Goal: Navigation & Orientation: Understand site structure

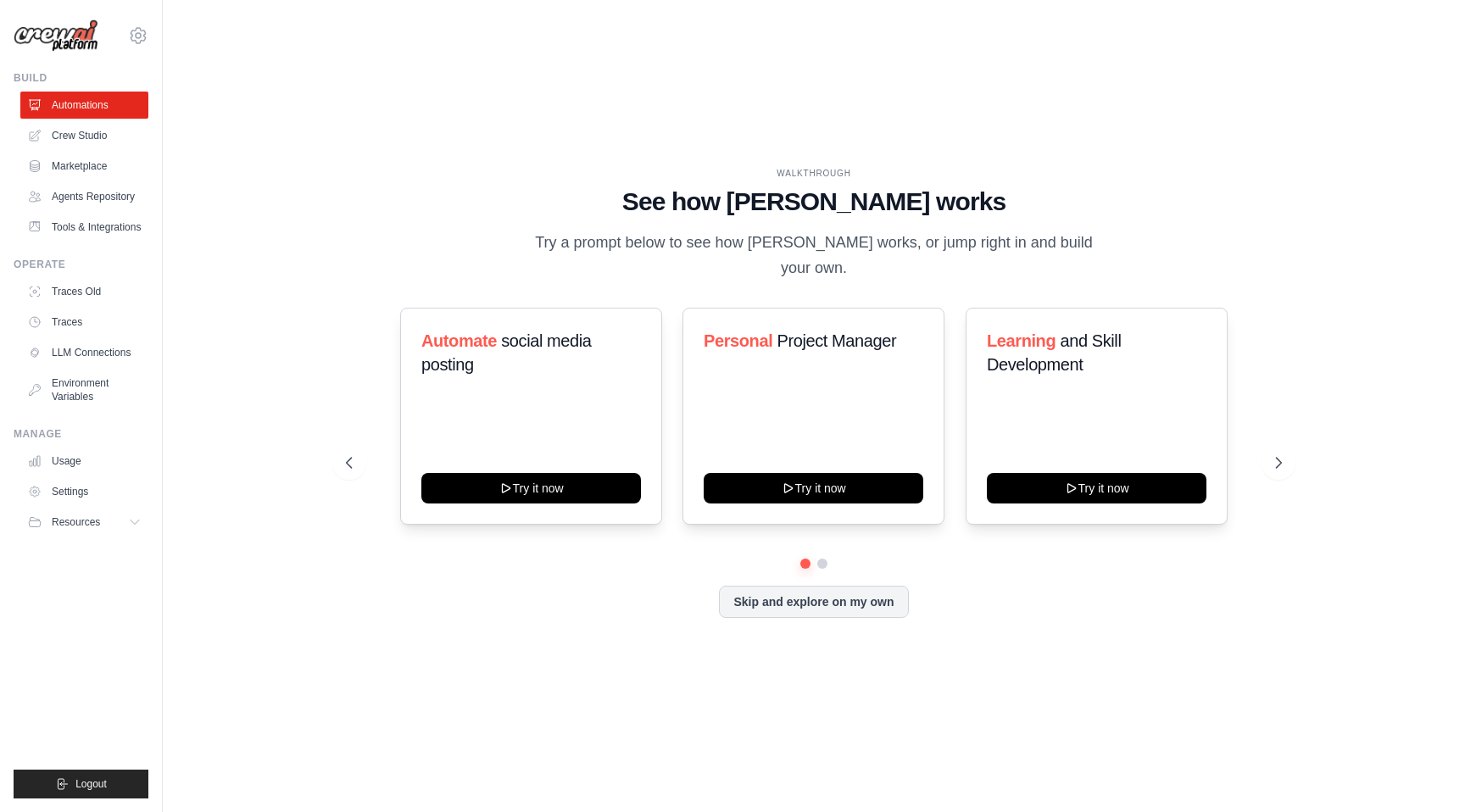
click at [1298, 445] on div "WALKTHROUGH See how CrewAI works Try a prompt below to see how CrewAI works, or…" at bounding box center [814, 406] width 977 height 478
click at [1279, 458] on icon at bounding box center [1282, 463] width 5 height 10
click at [350, 458] on icon at bounding box center [348, 463] width 5 height 10
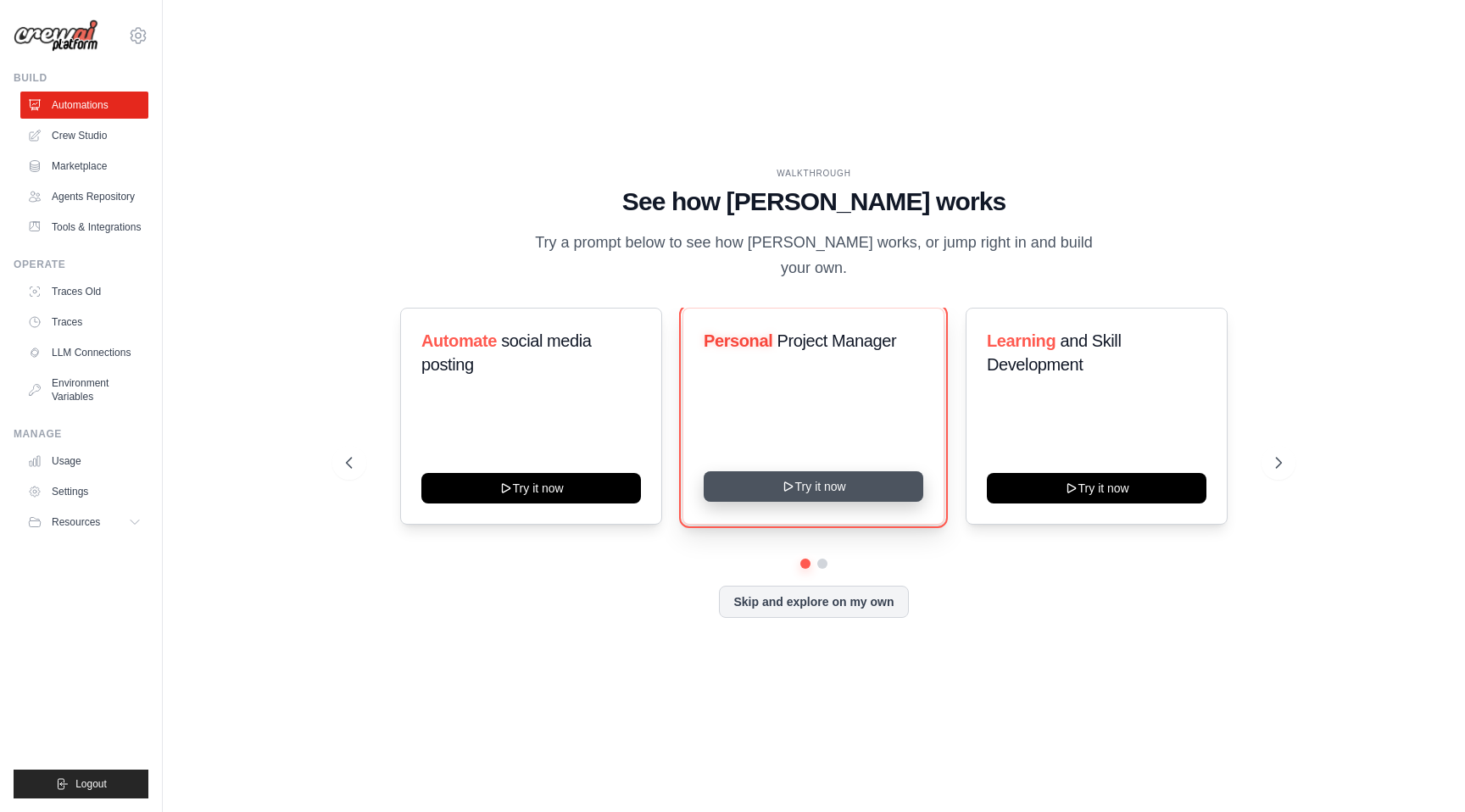
click at [782, 479] on icon at bounding box center [789, 486] width 14 height 14
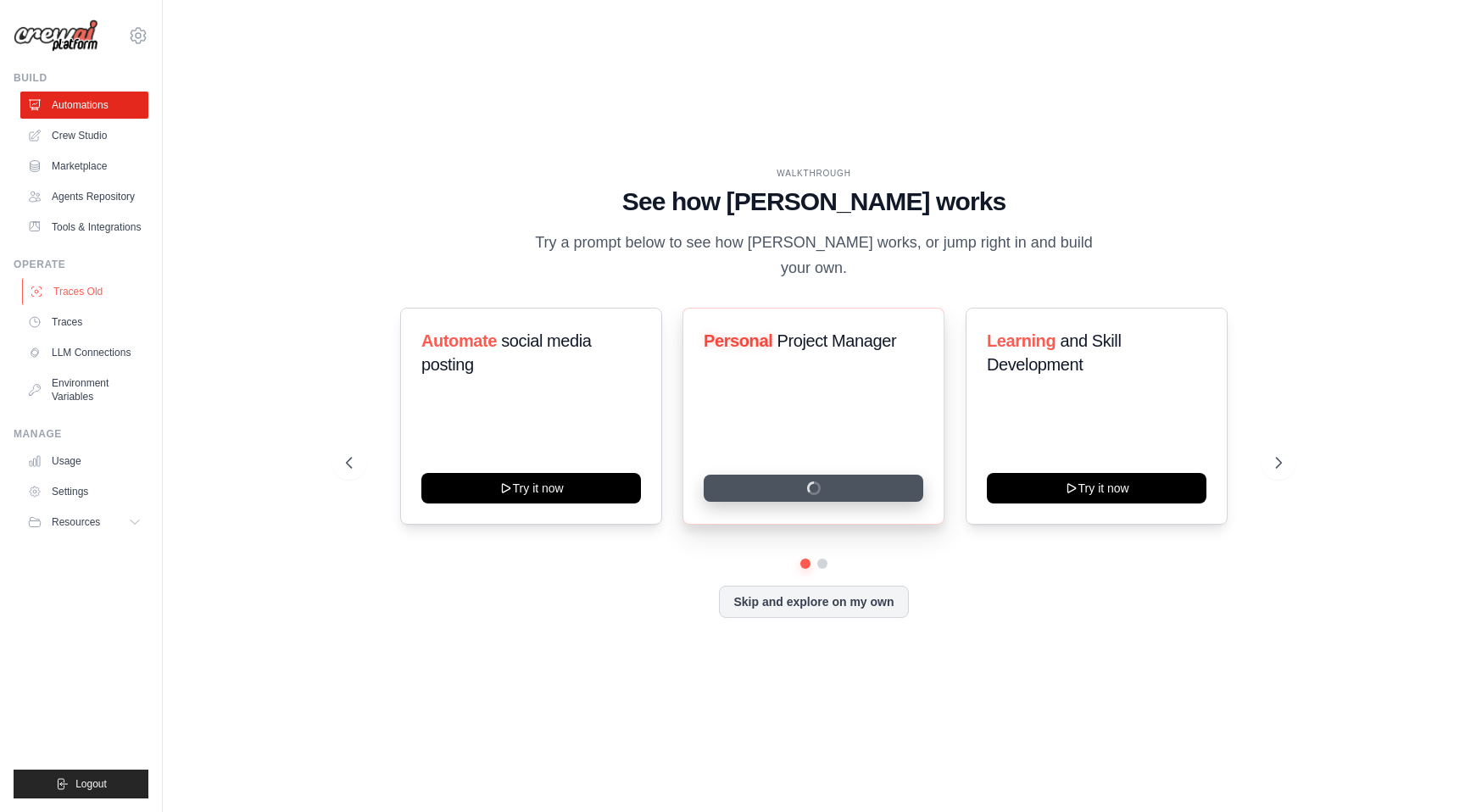
click at [90, 297] on link "Traces Old" at bounding box center [86, 292] width 128 height 27
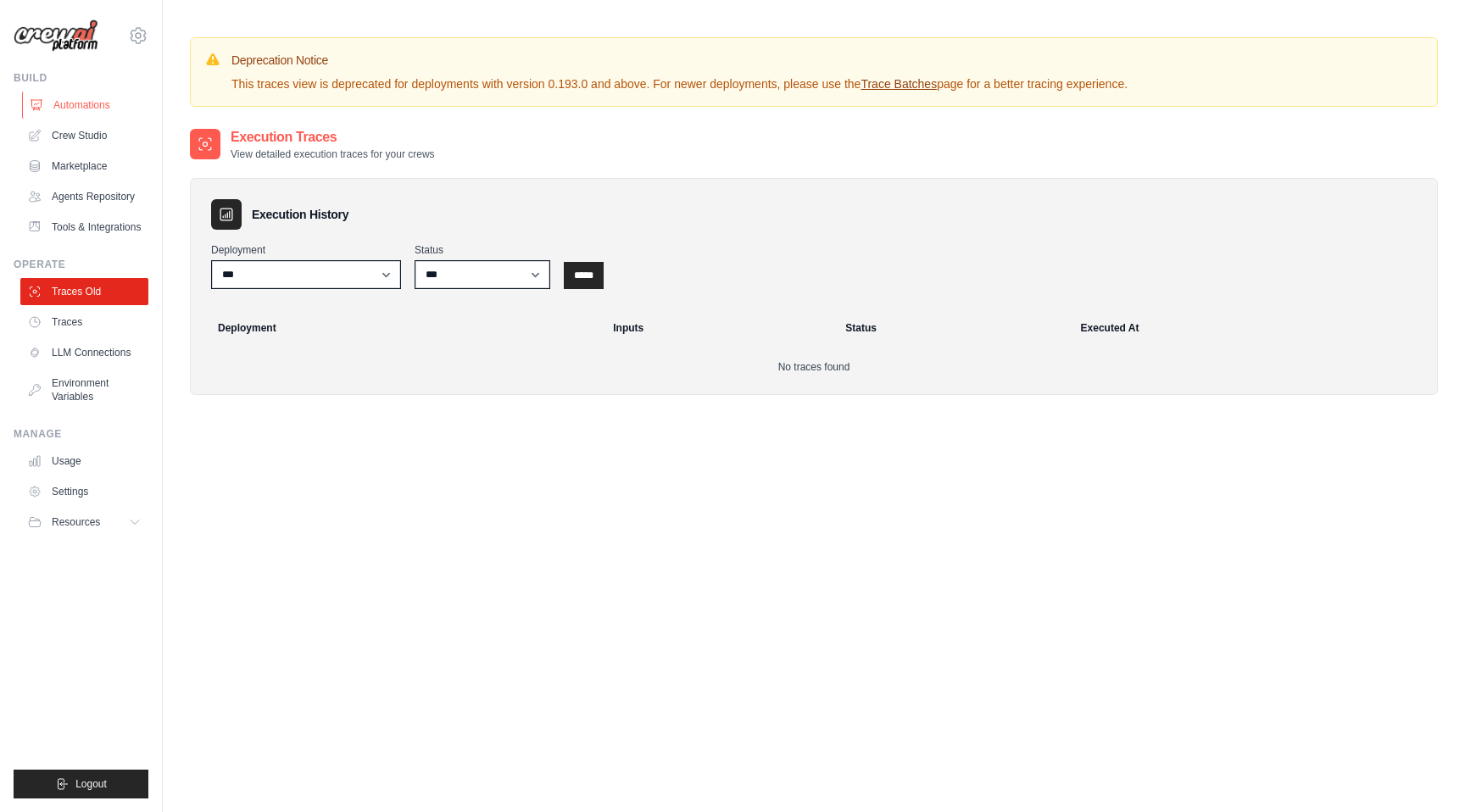
click at [106, 114] on link "Automations" at bounding box center [86, 105] width 128 height 27
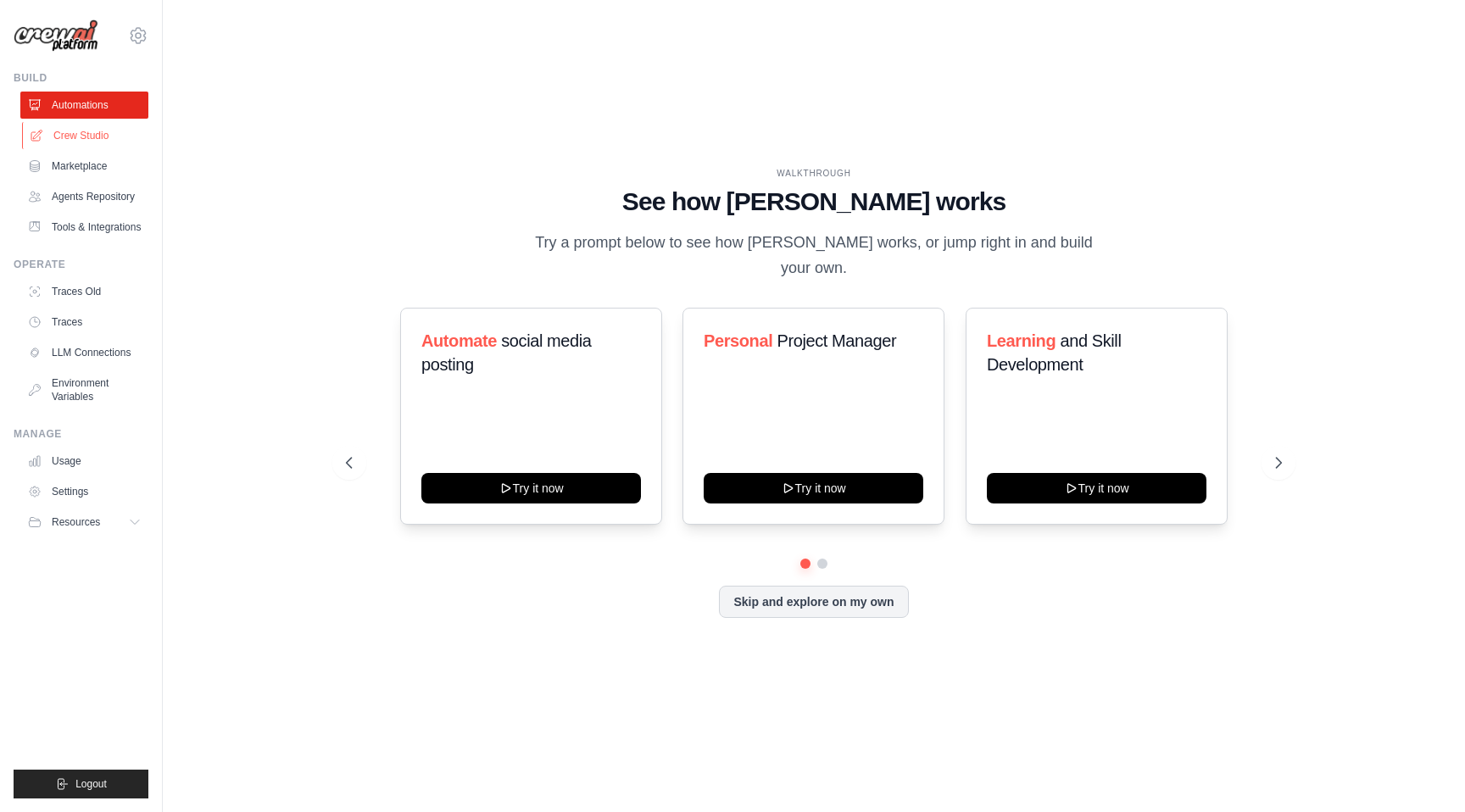
click at [97, 130] on link "Crew Studio" at bounding box center [86, 136] width 128 height 27
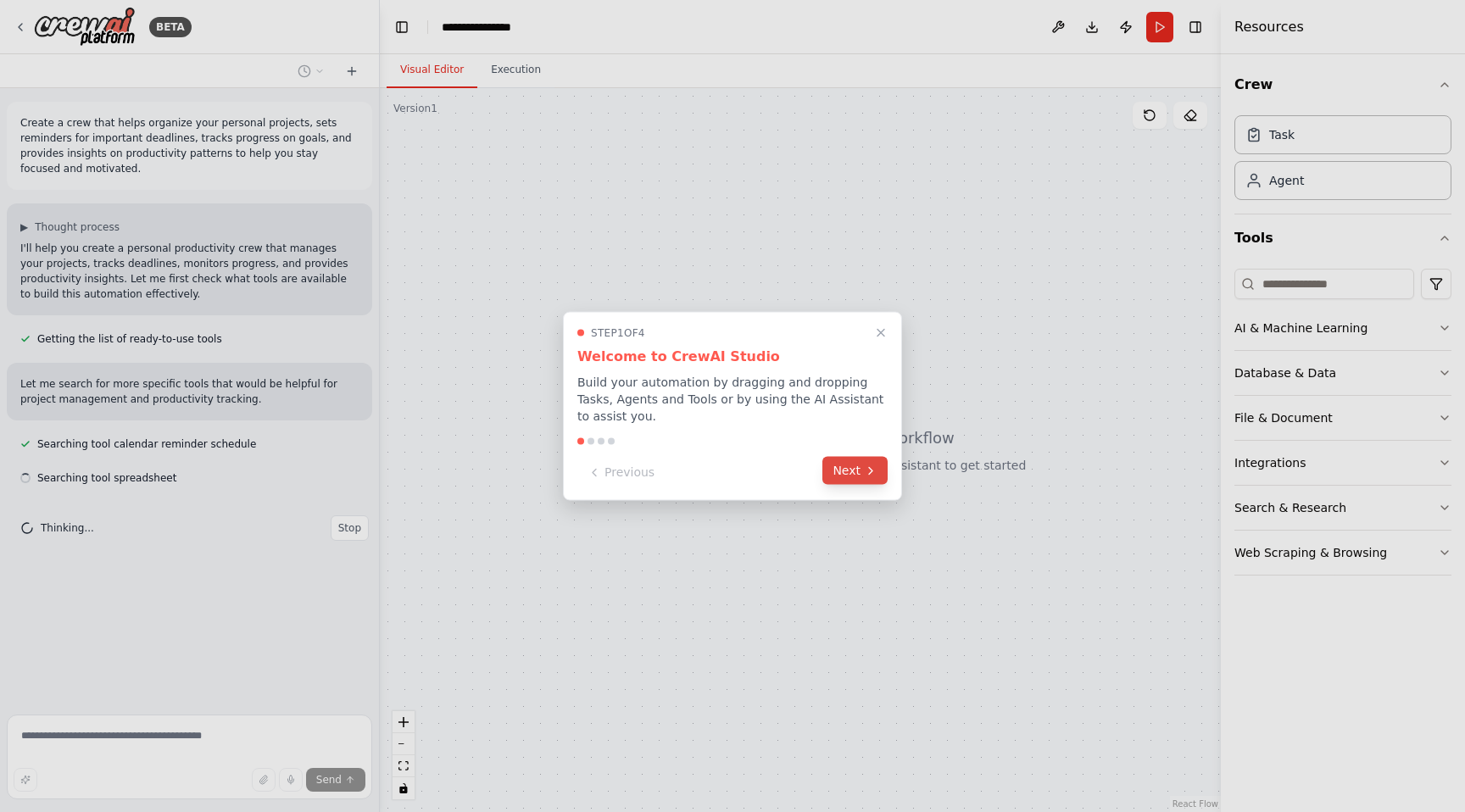
click at [830, 473] on button "Next" at bounding box center [855, 471] width 65 height 28
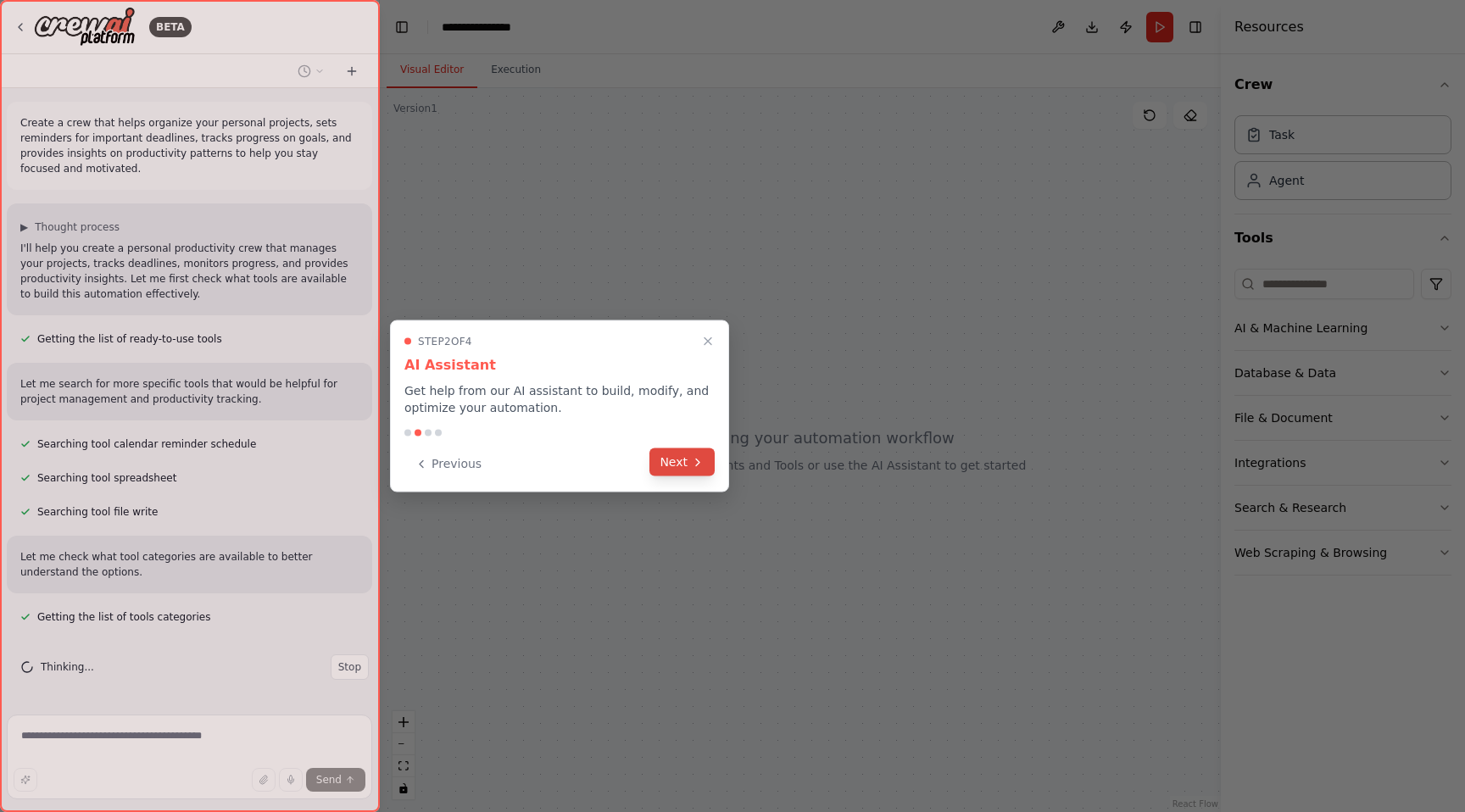
scroll to position [32, 0]
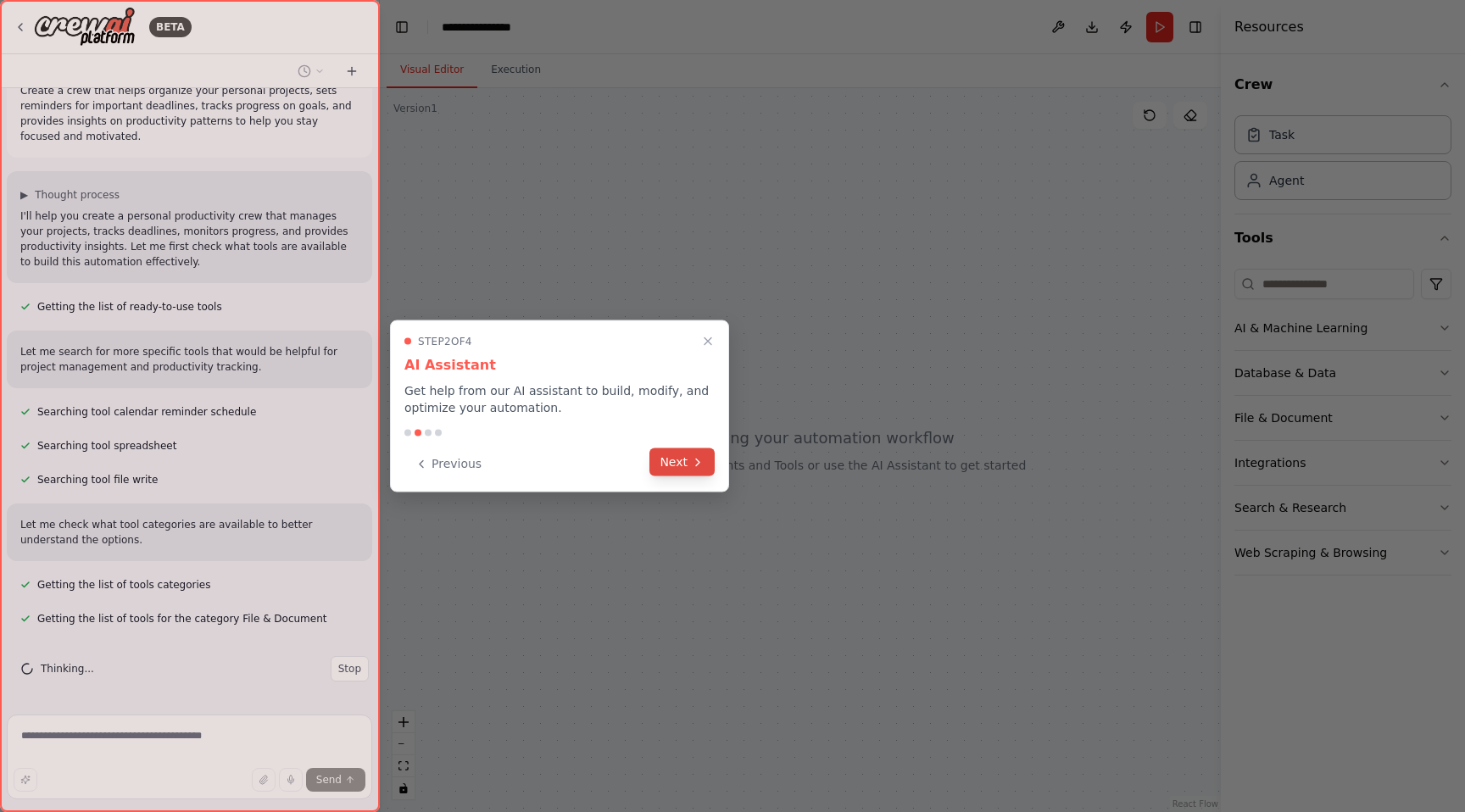
click at [682, 451] on button "Next" at bounding box center [682, 462] width 65 height 28
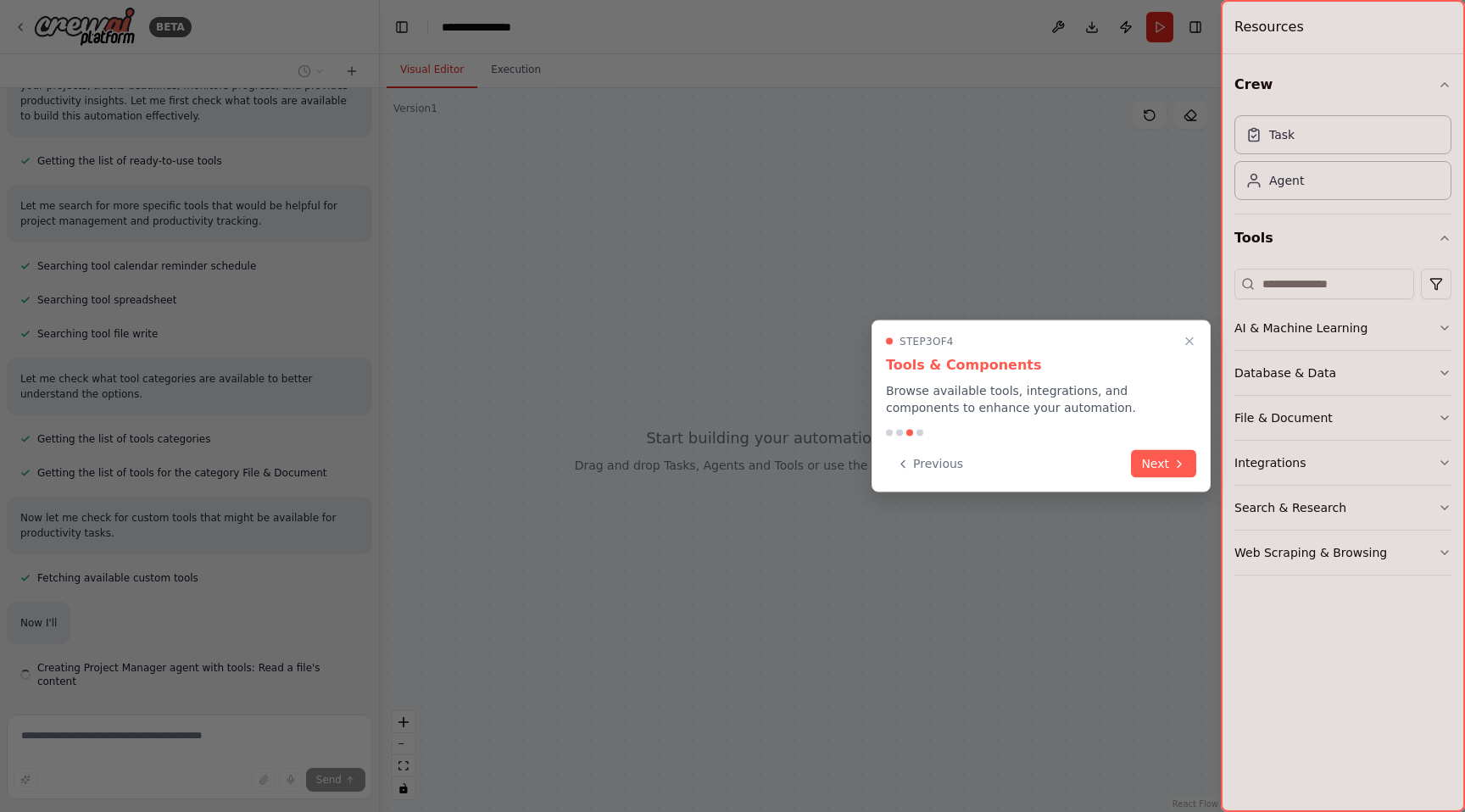
scroll to position [227, 0]
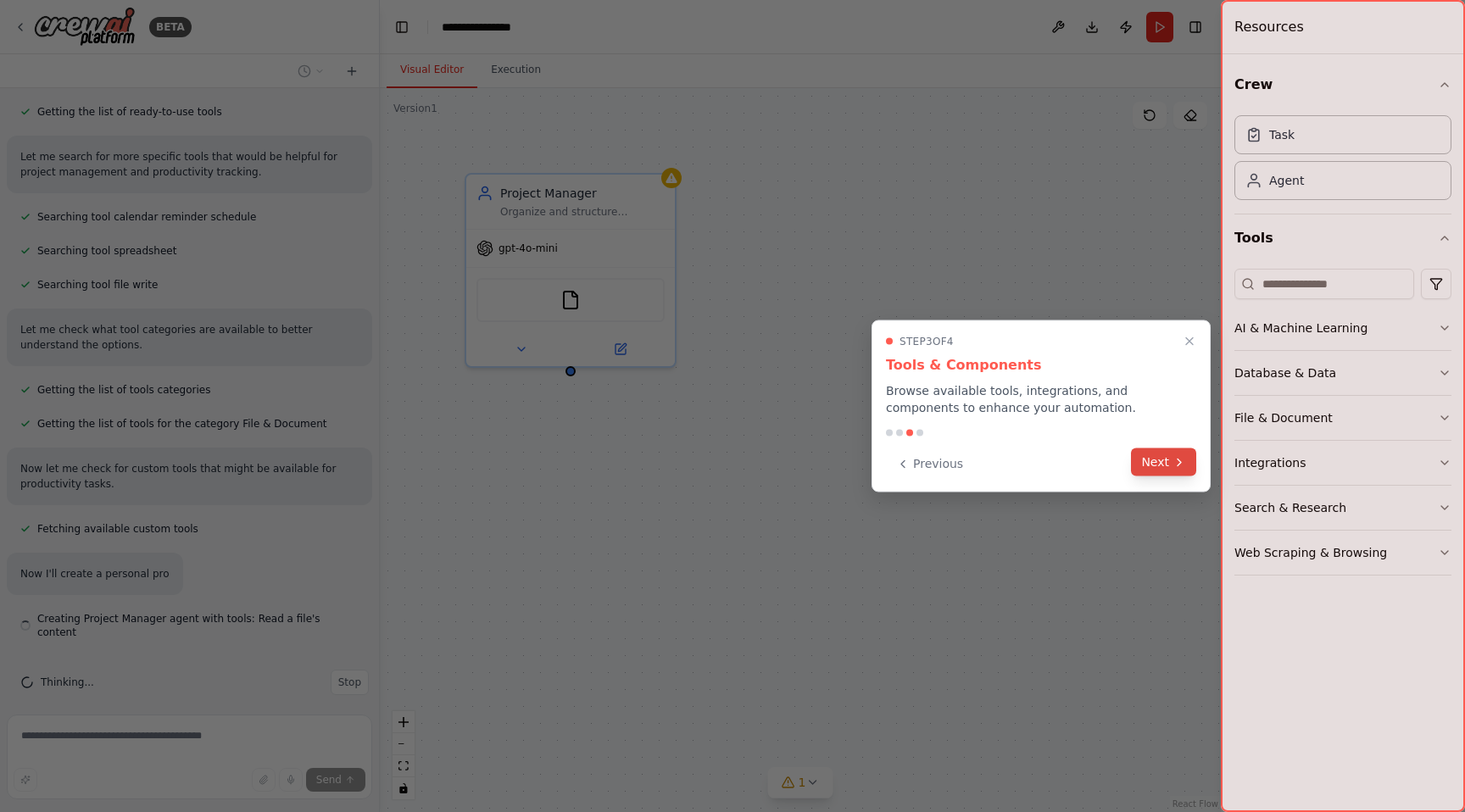
click at [1145, 466] on button "Next" at bounding box center [1164, 462] width 65 height 28
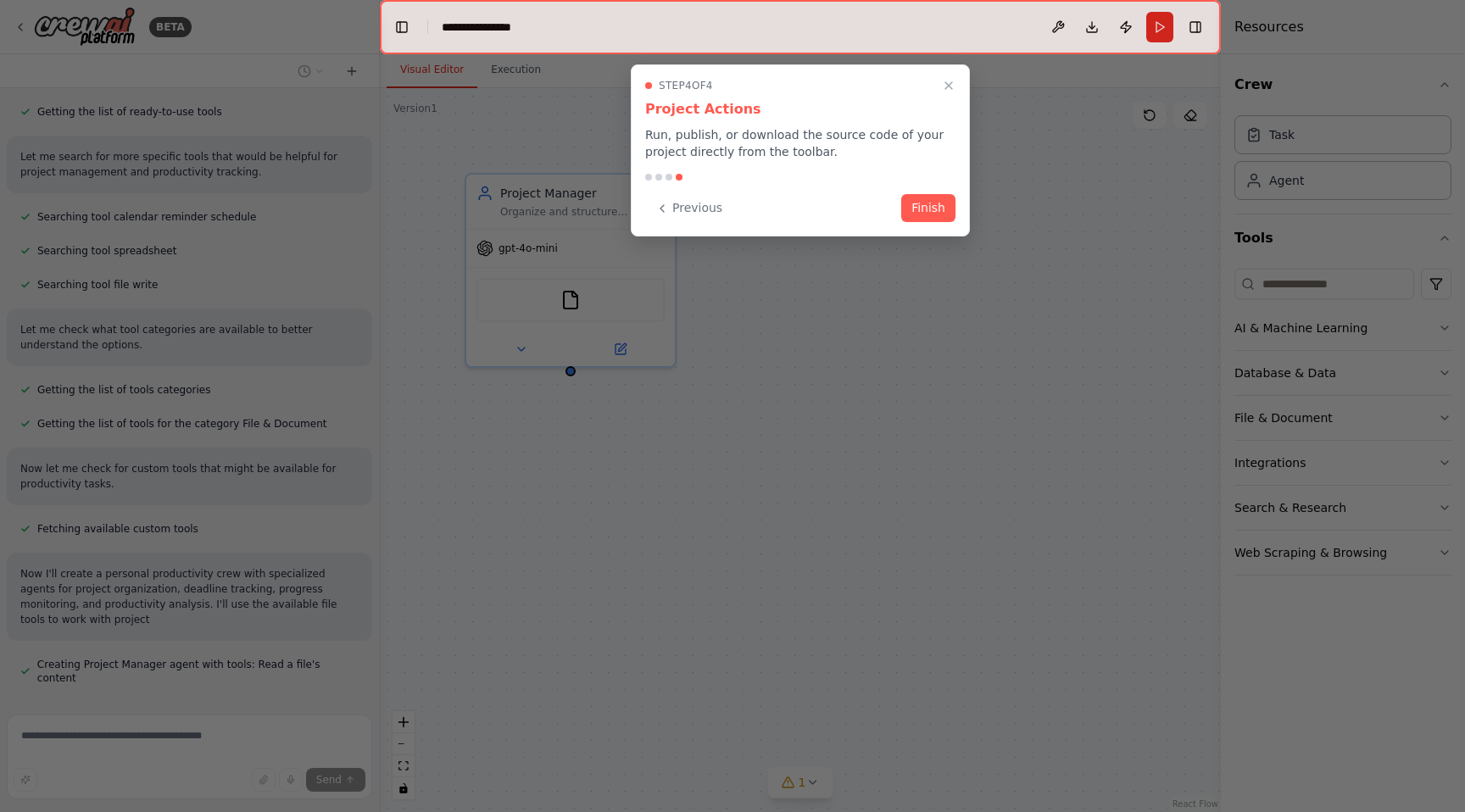
scroll to position [273, 0]
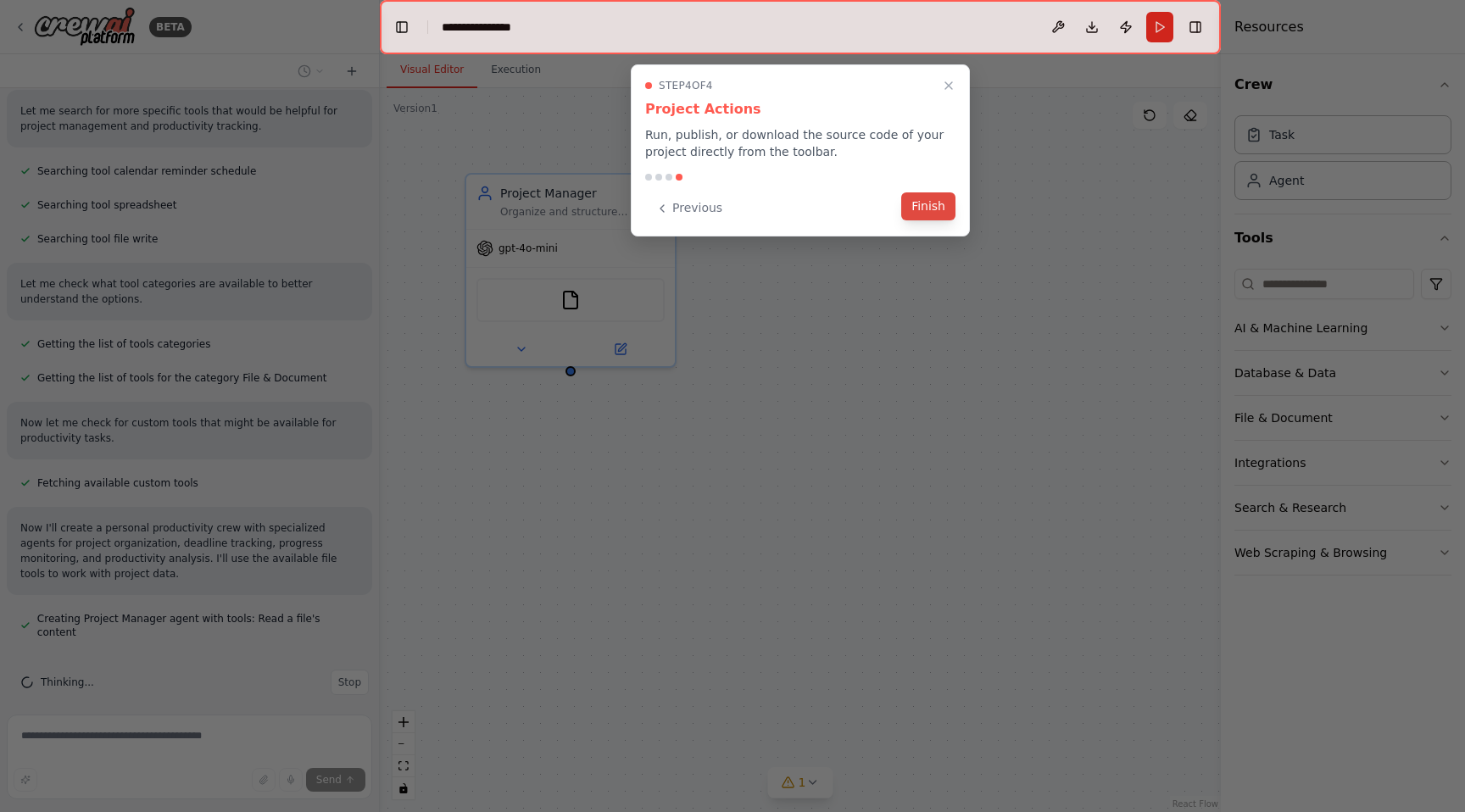
click at [940, 211] on button "Finish" at bounding box center [929, 206] width 54 height 28
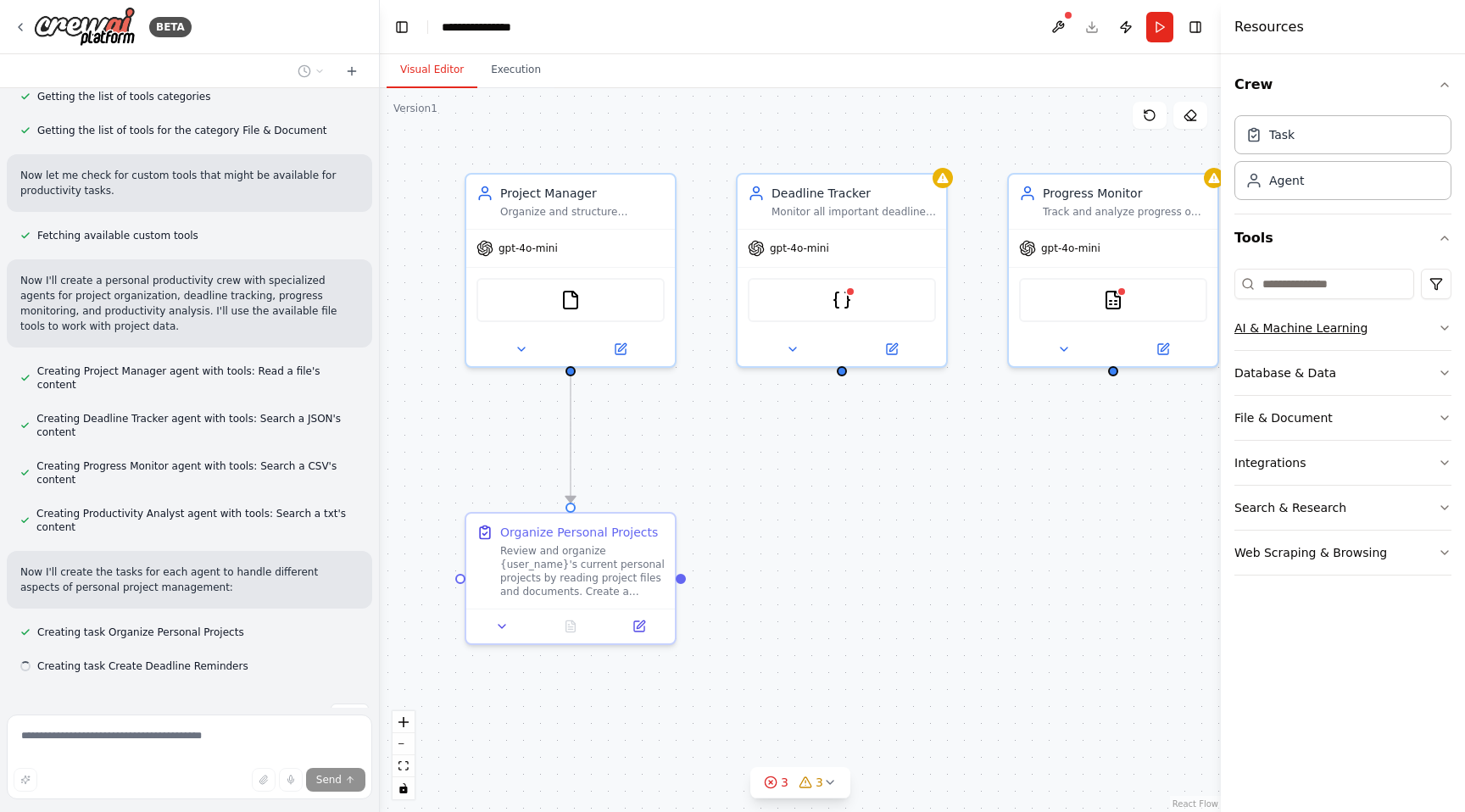
scroll to position [554, 0]
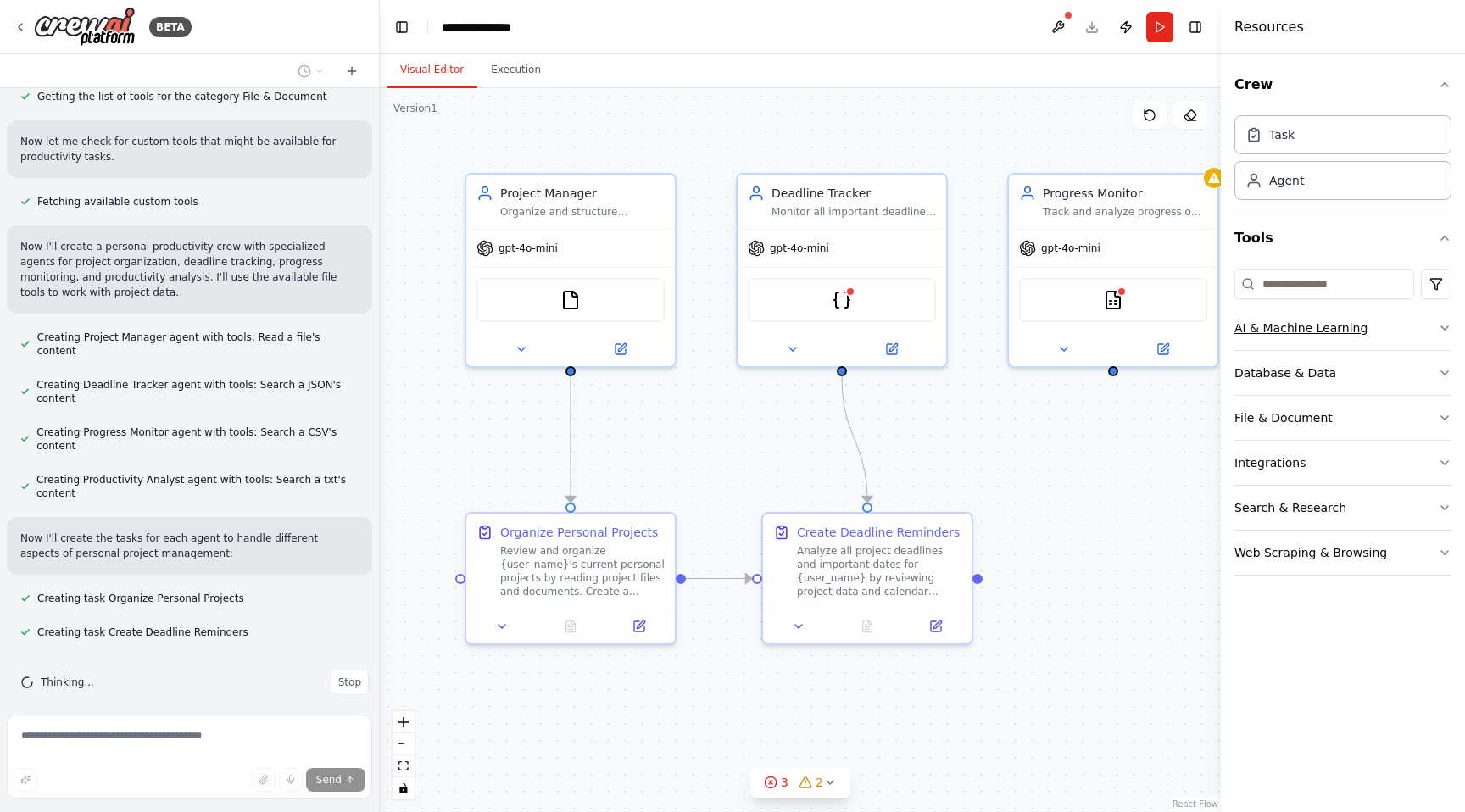
click at [1438, 322] on icon "button" at bounding box center [1445, 328] width 14 height 14
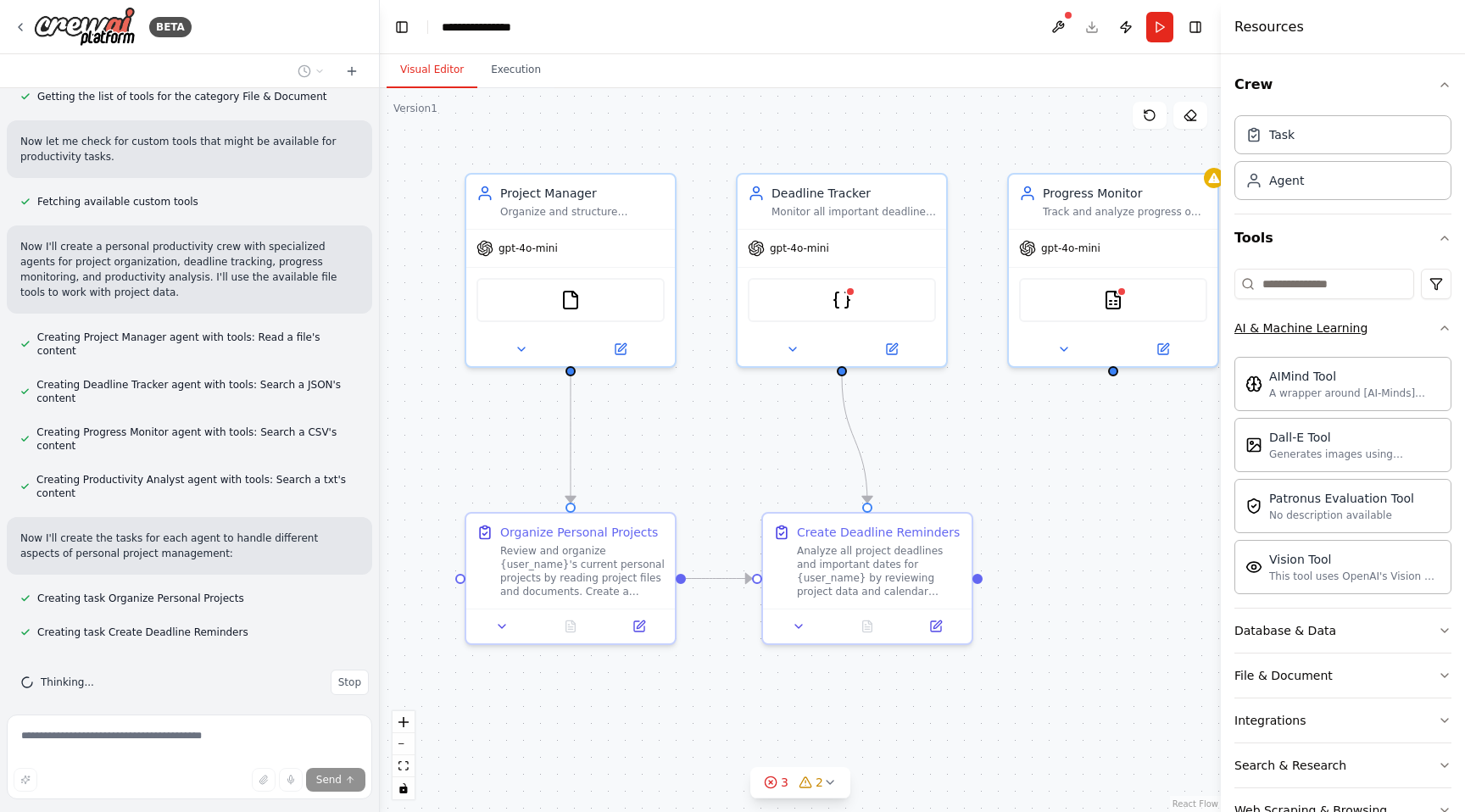
scroll to position [588, 0]
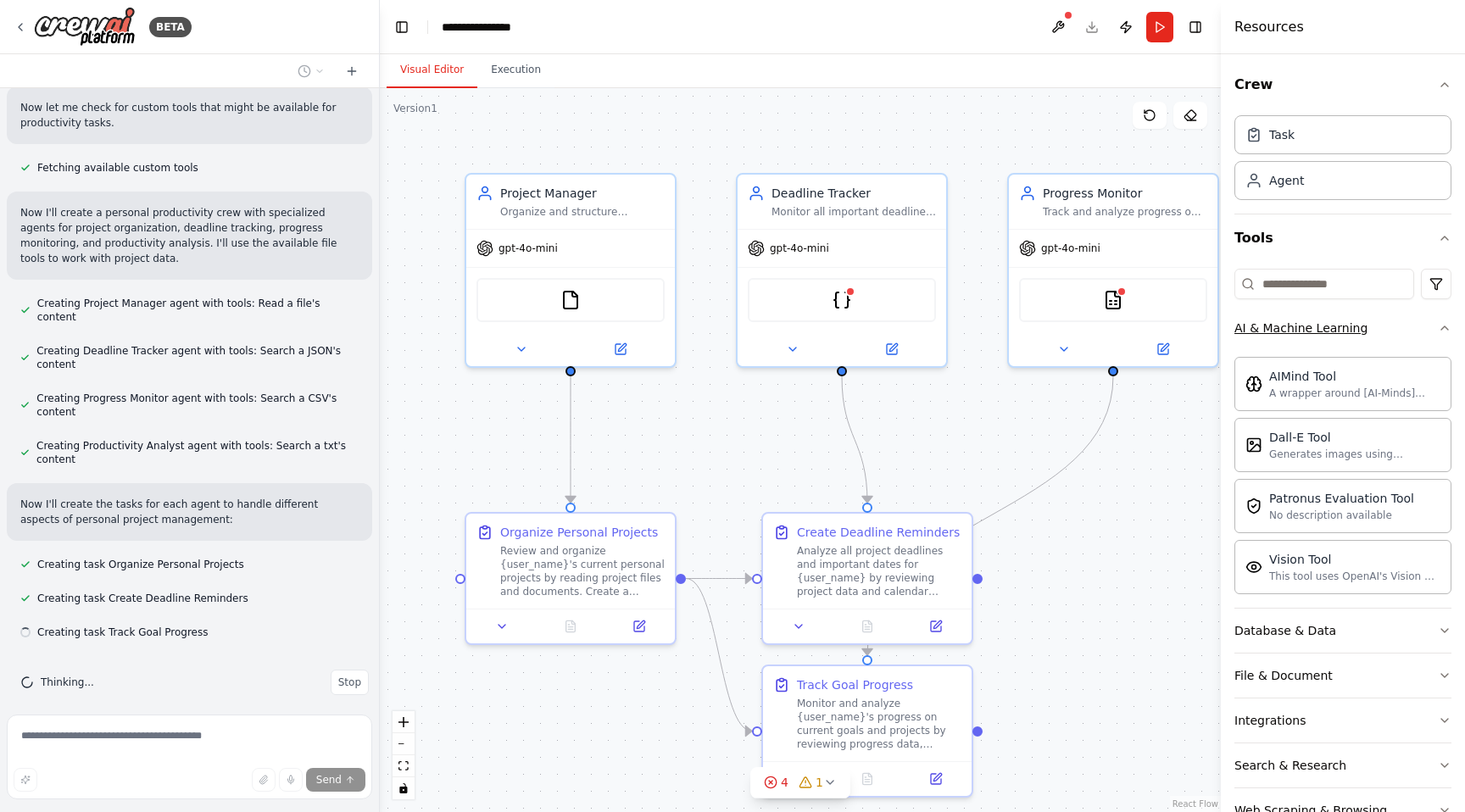
click at [1438, 322] on icon "button" at bounding box center [1445, 328] width 14 height 14
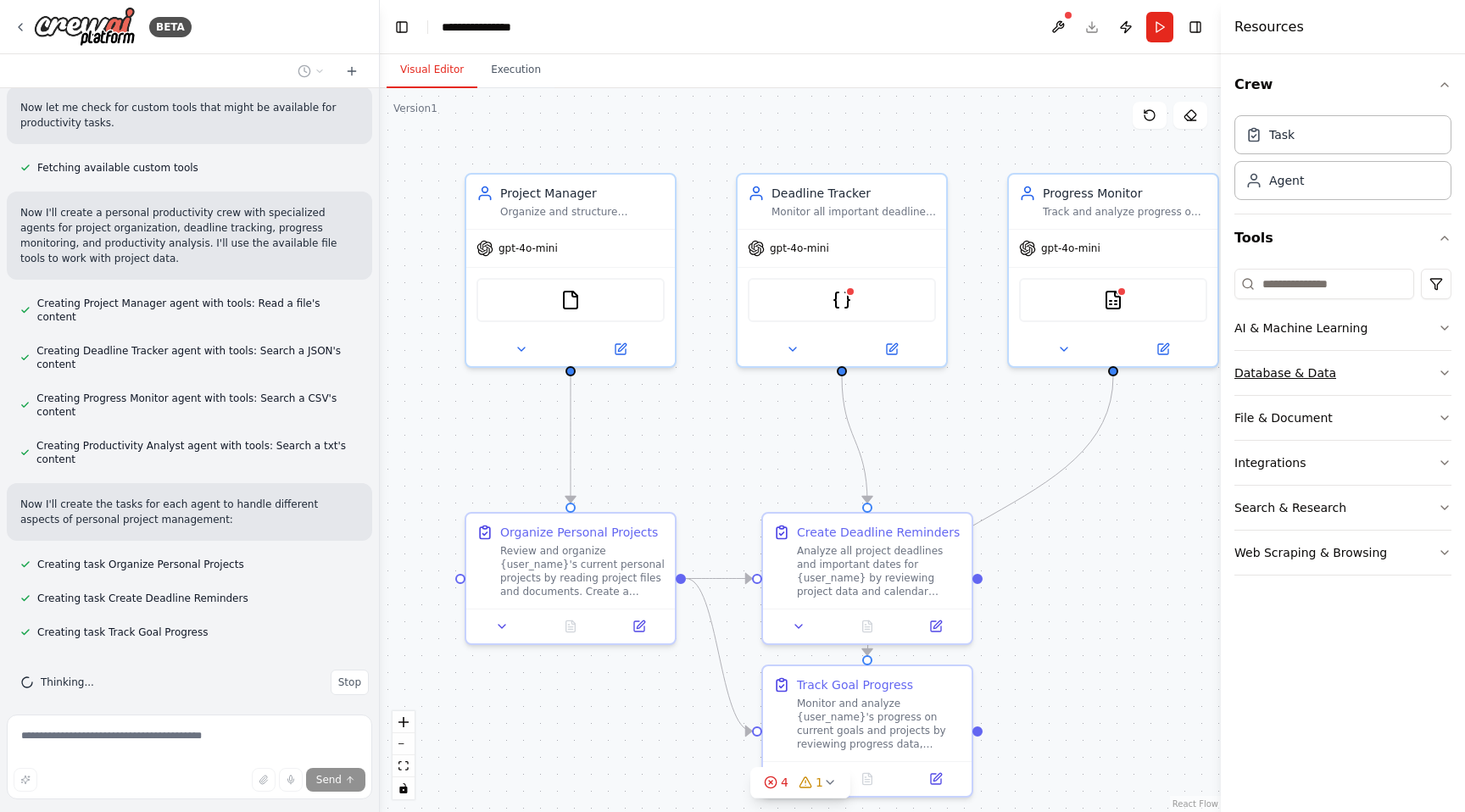
click at [1439, 368] on icon "button" at bounding box center [1445, 373] width 14 height 14
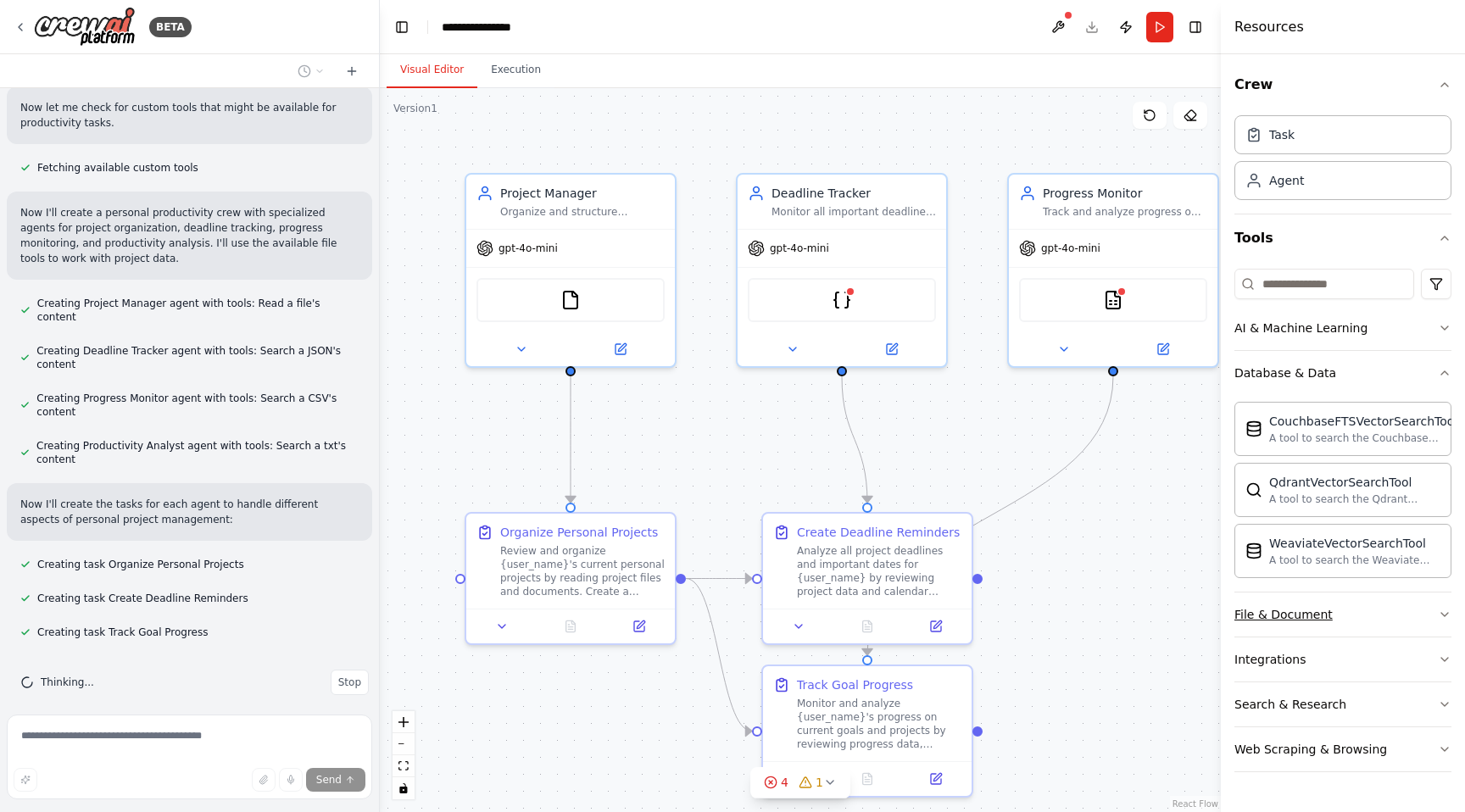
click at [1432, 608] on button "File & Document" at bounding box center [1344, 614] width 217 height 44
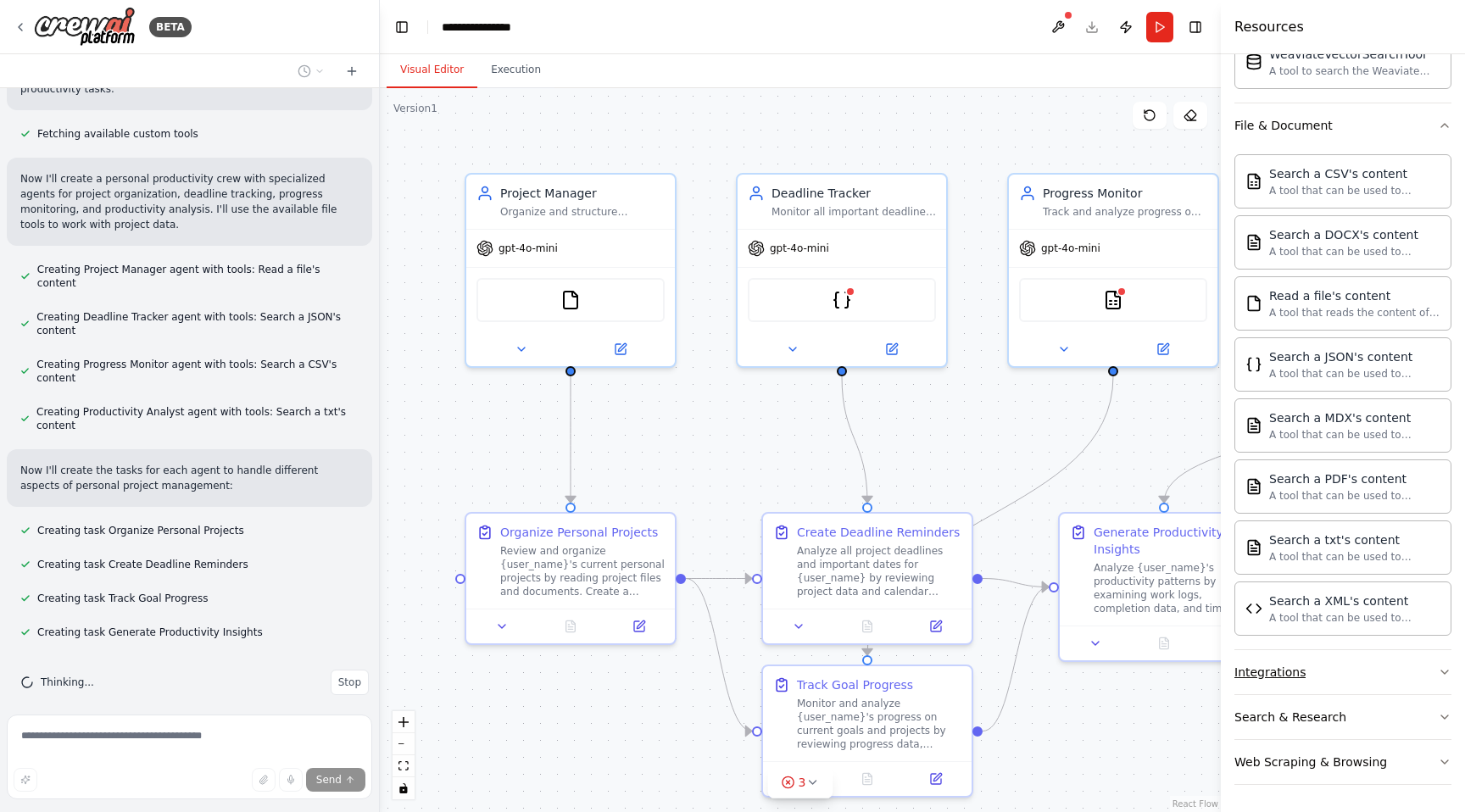
scroll to position [712, 0]
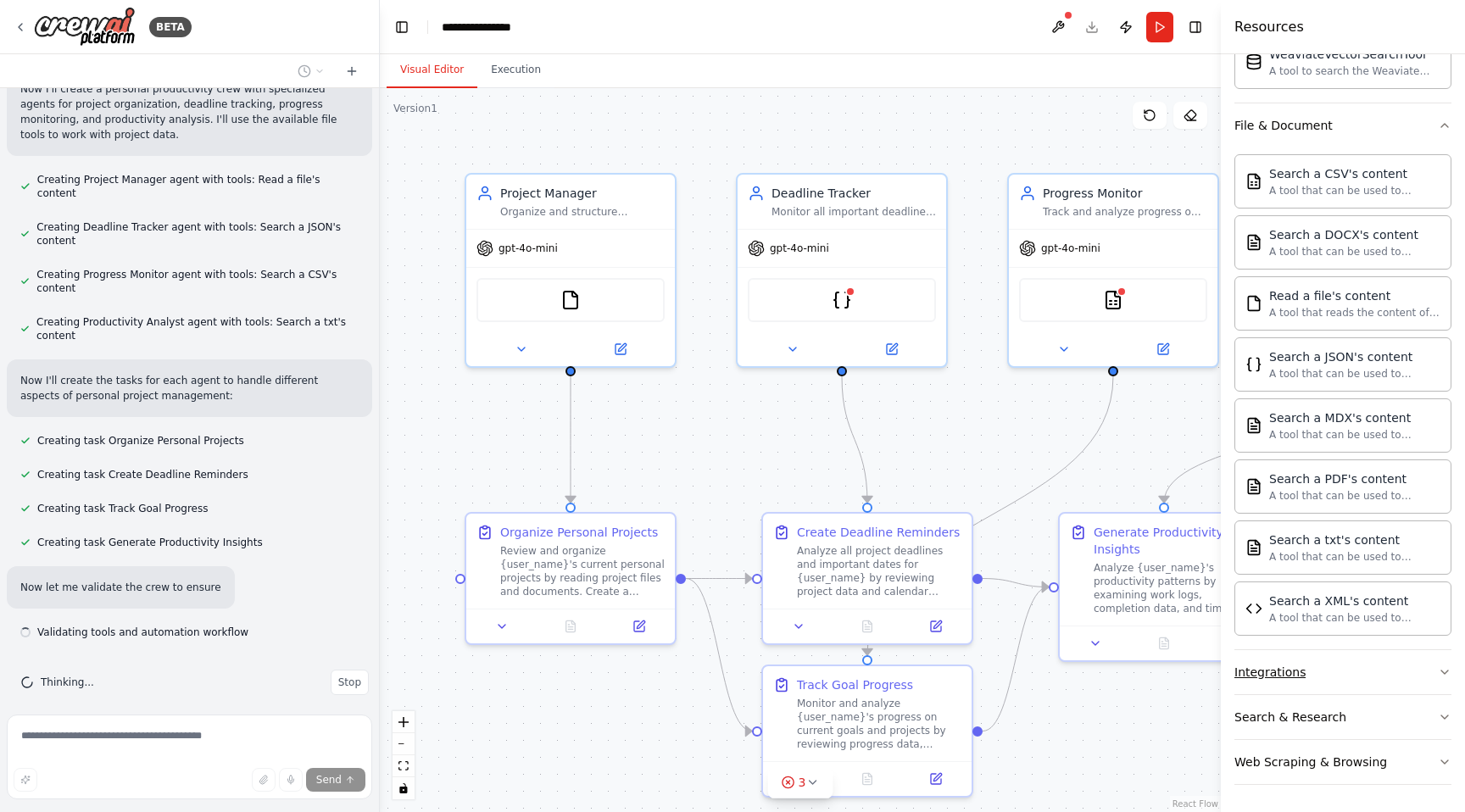
click at [1436, 676] on button "Integrations" at bounding box center [1344, 672] width 217 height 44
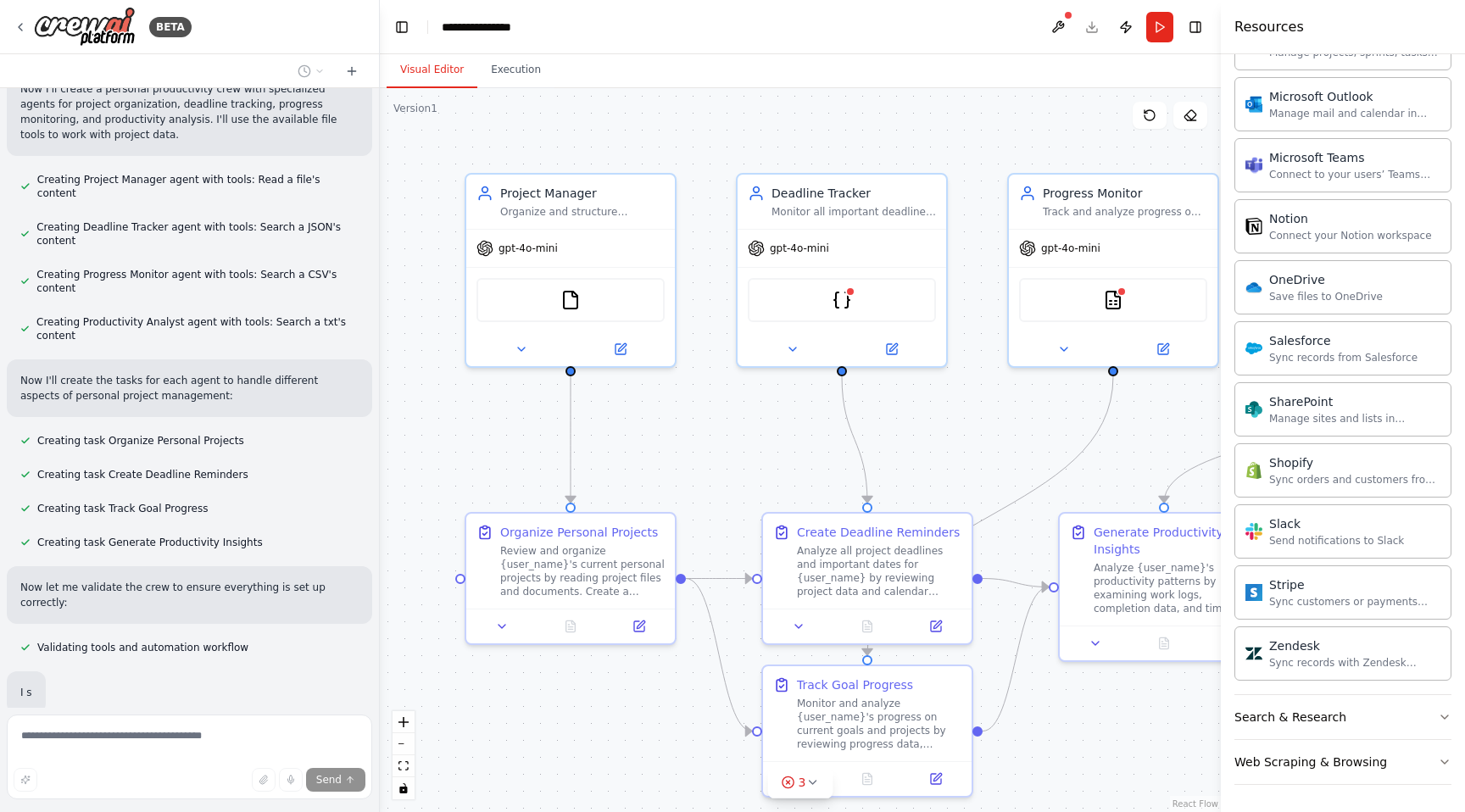
scroll to position [753, 0]
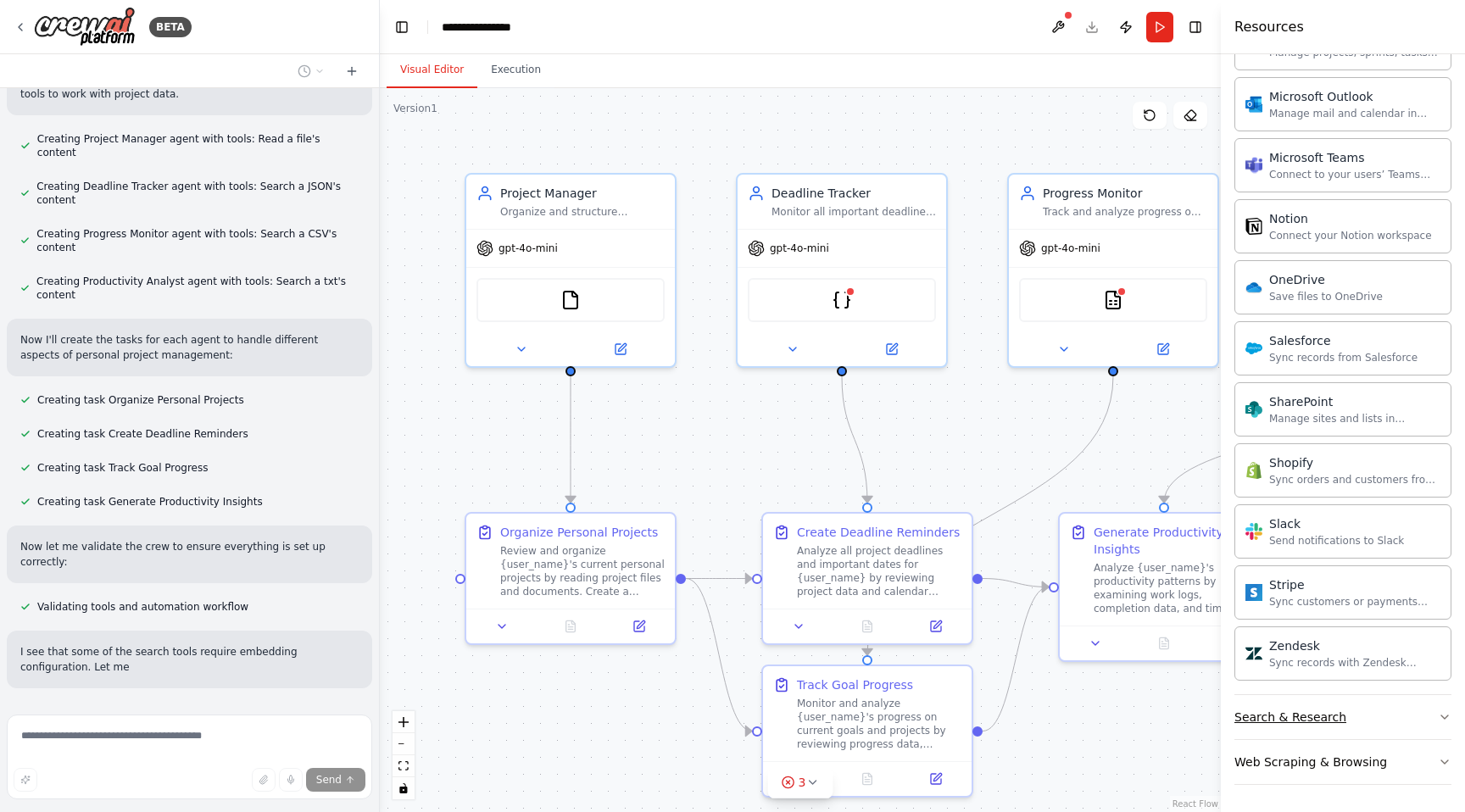
click at [1441, 720] on icon "button" at bounding box center [1445, 717] width 14 height 14
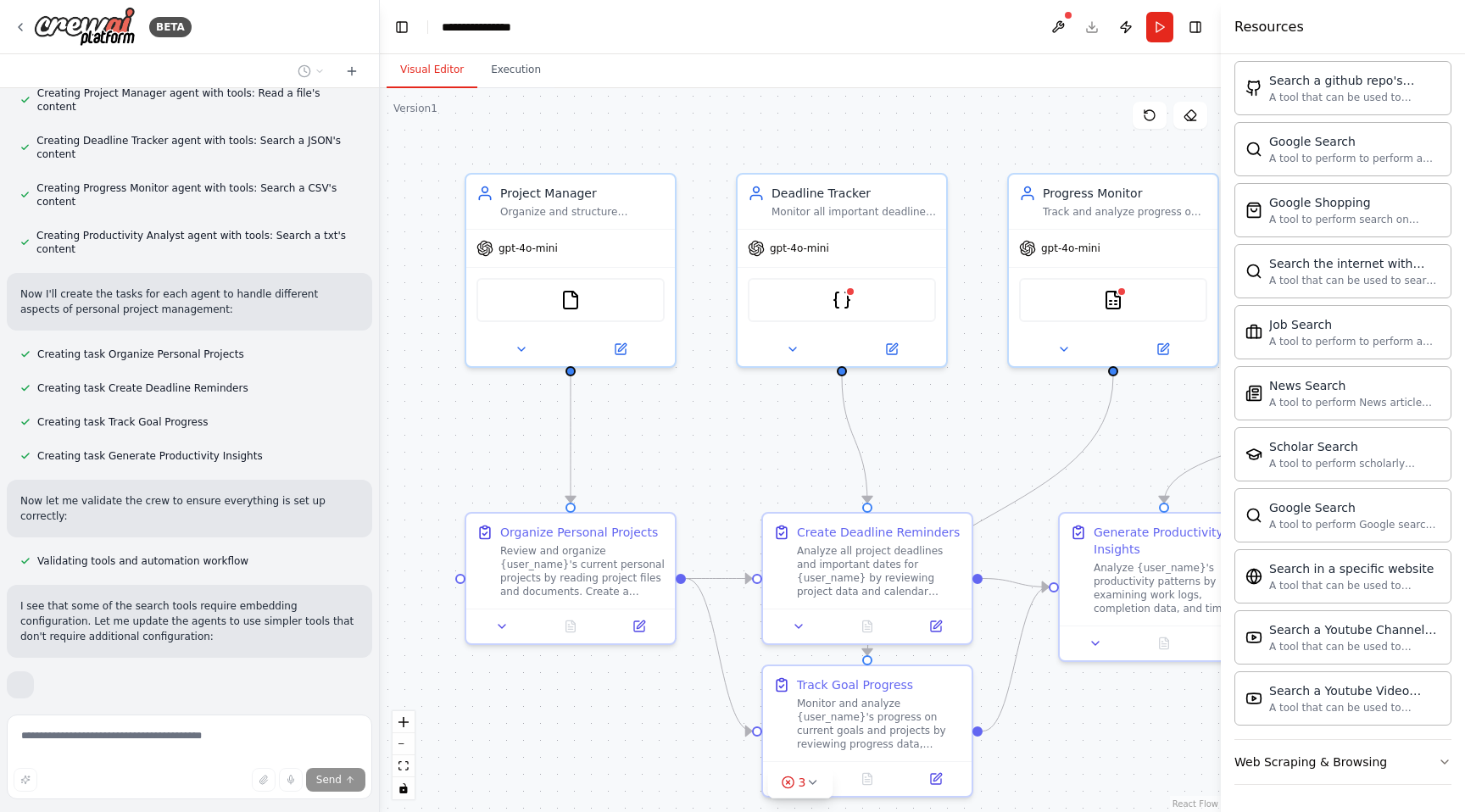
scroll to position [888, 0]
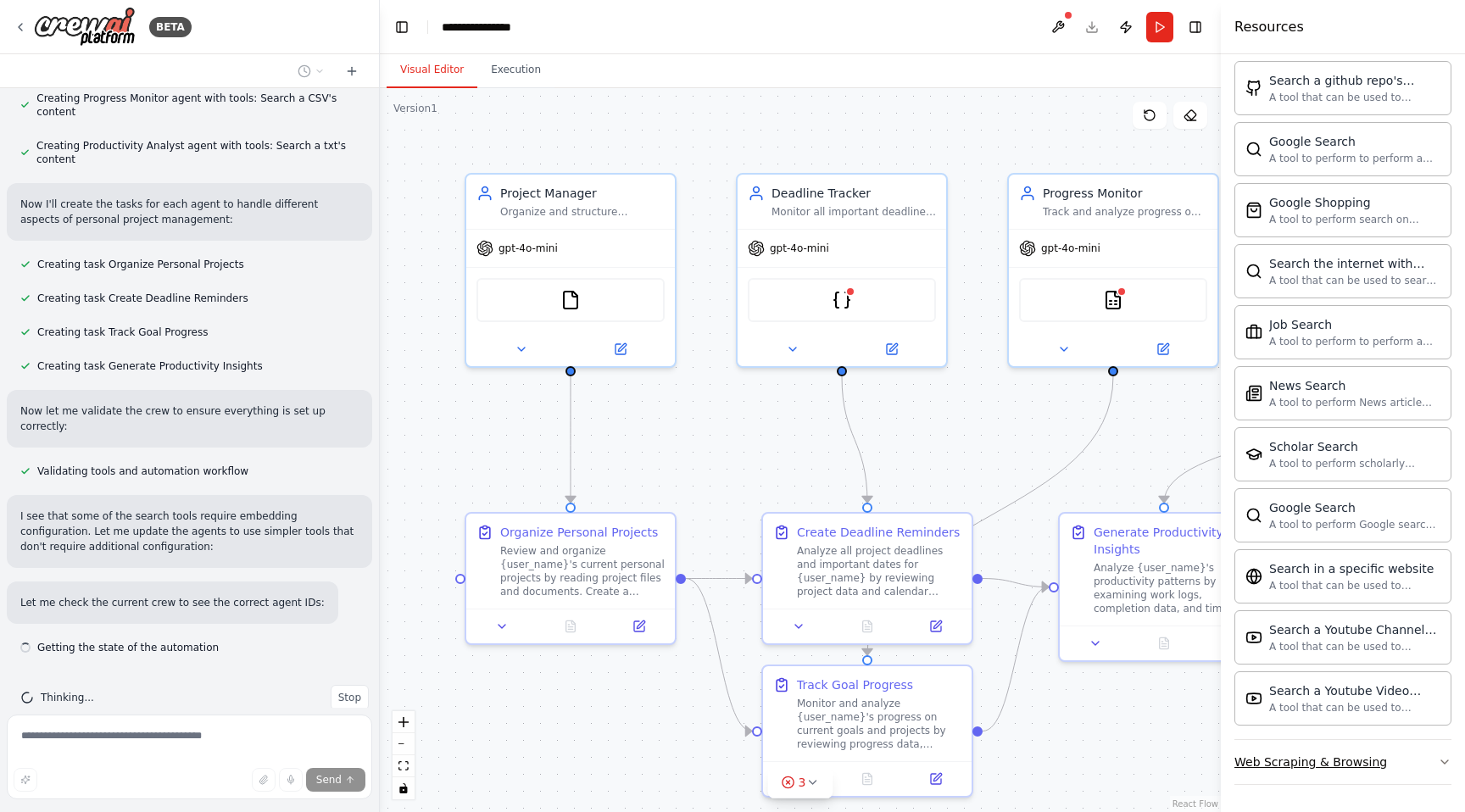
click at [1434, 762] on button "Web Scraping & Browsing" at bounding box center [1344, 762] width 217 height 44
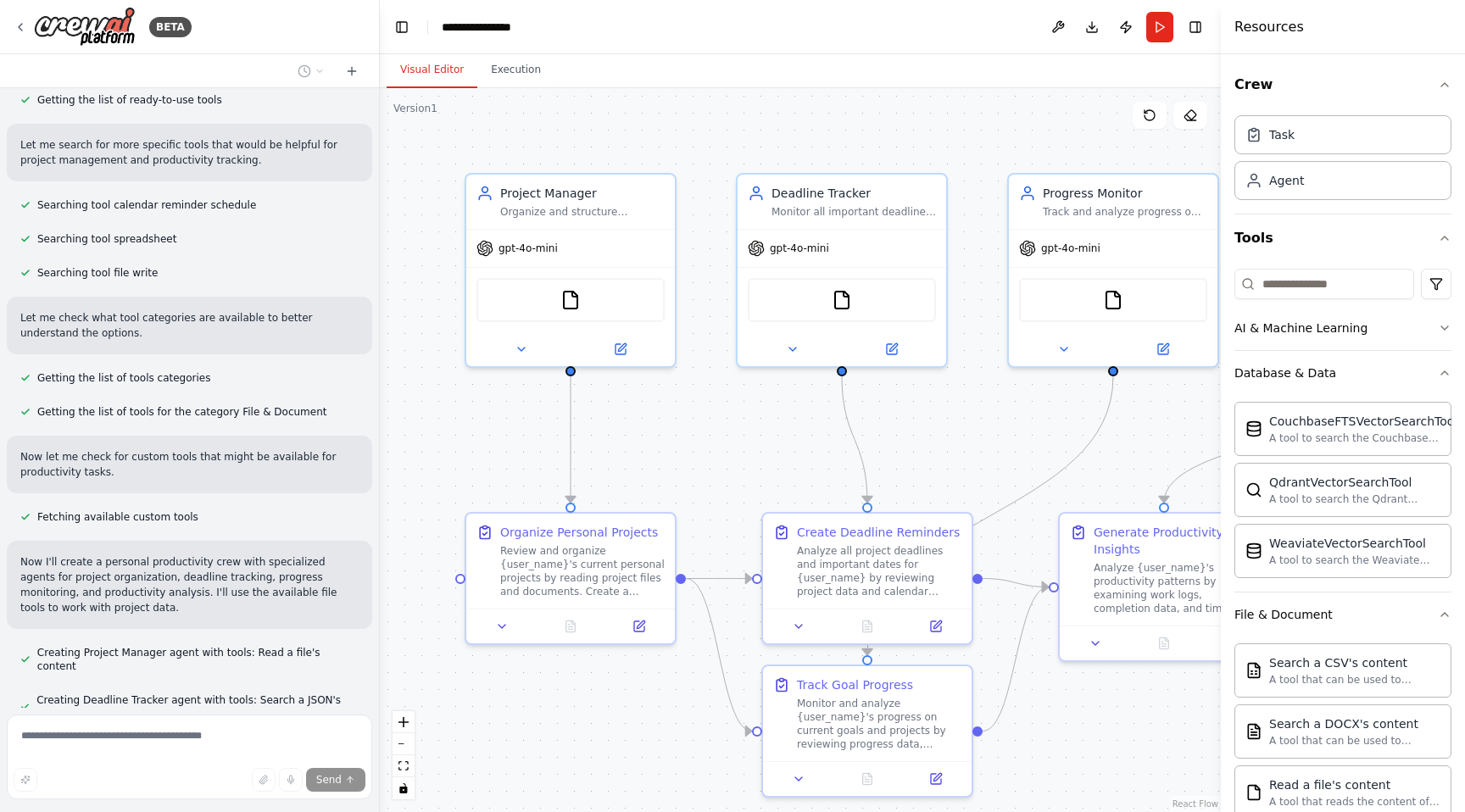
scroll to position [0, 0]
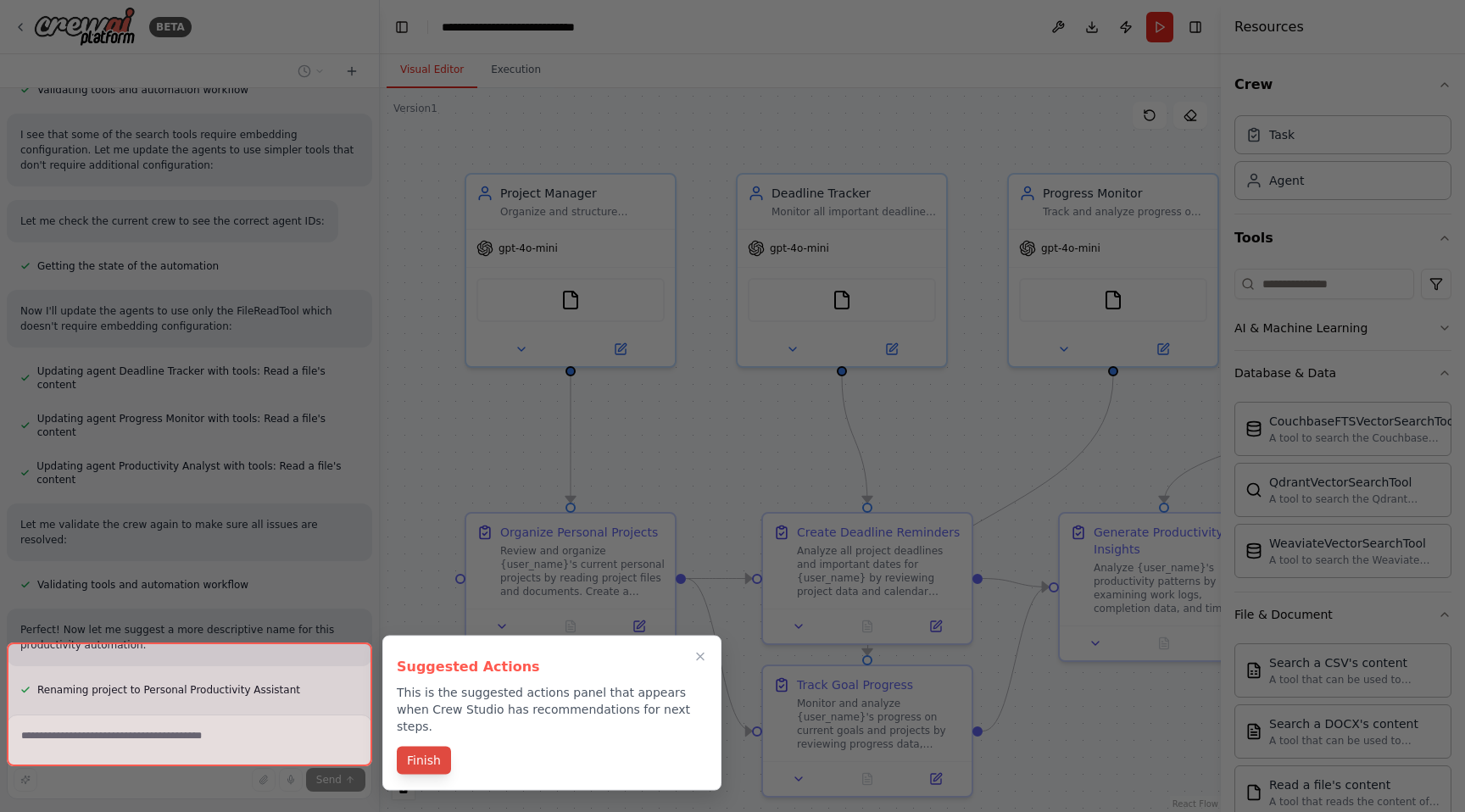
click at [433, 747] on button "Finish" at bounding box center [424, 760] width 54 height 28
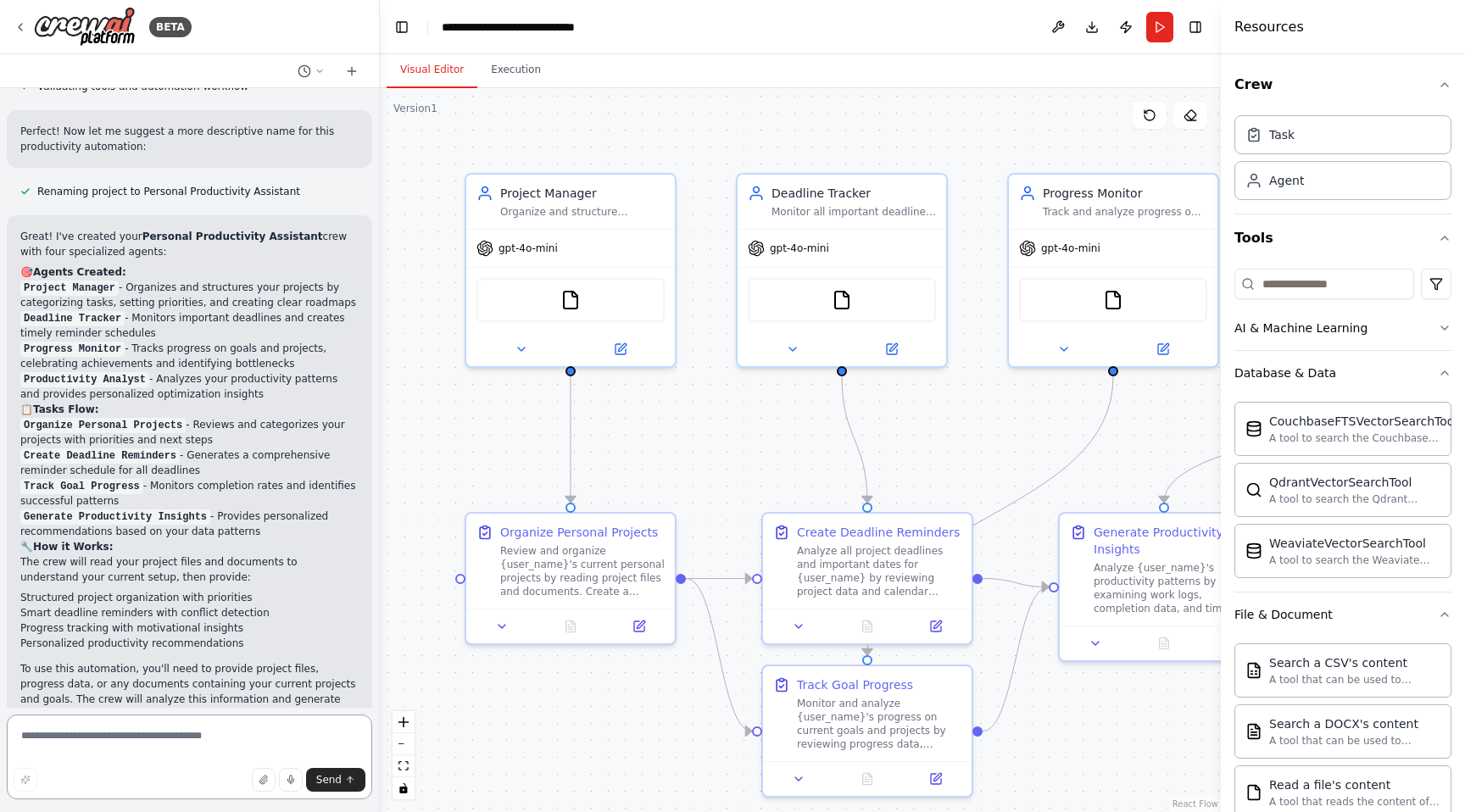
scroll to position [1911, 0]
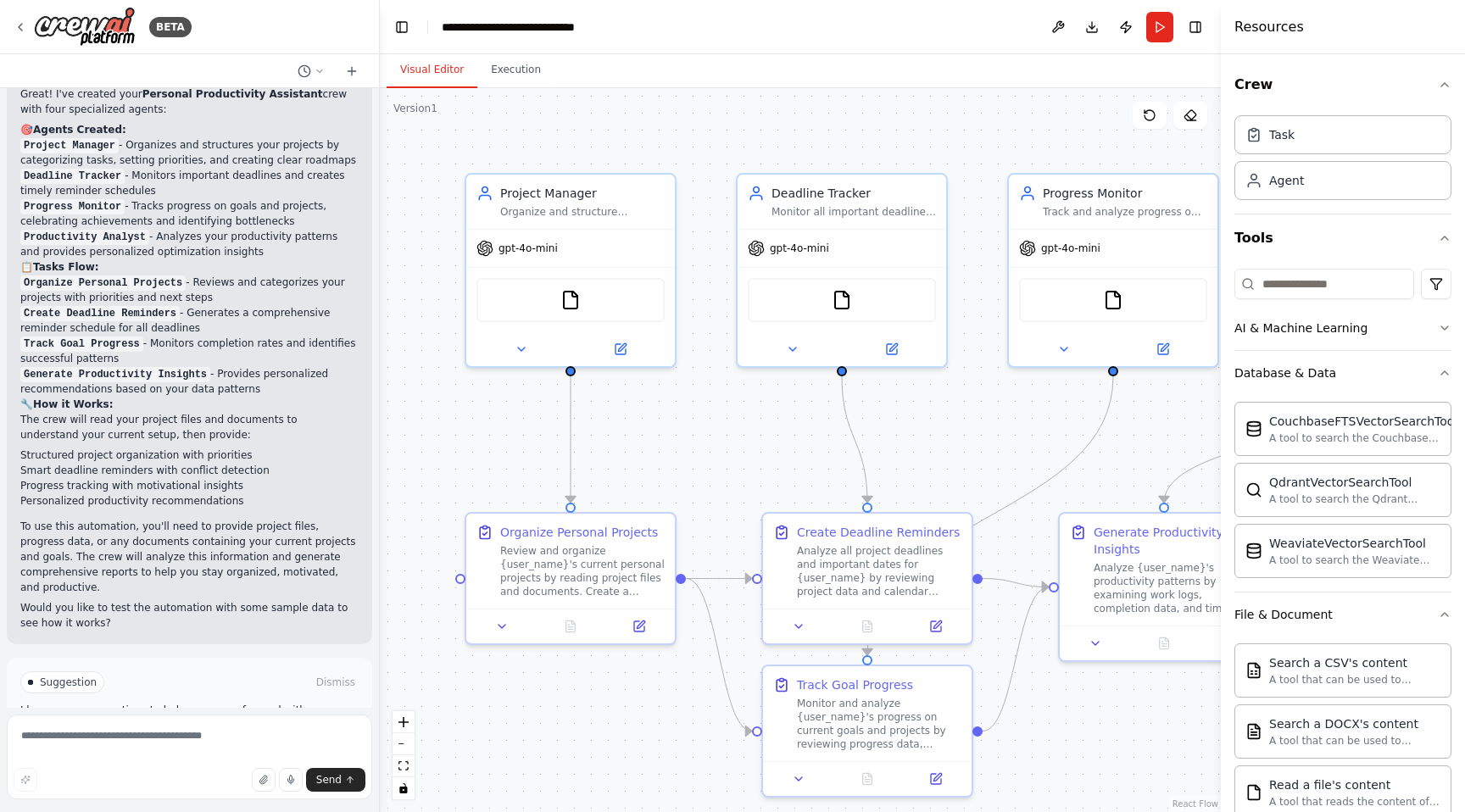
click at [217, 741] on button "Run Automation" at bounding box center [189, 754] width 339 height 27
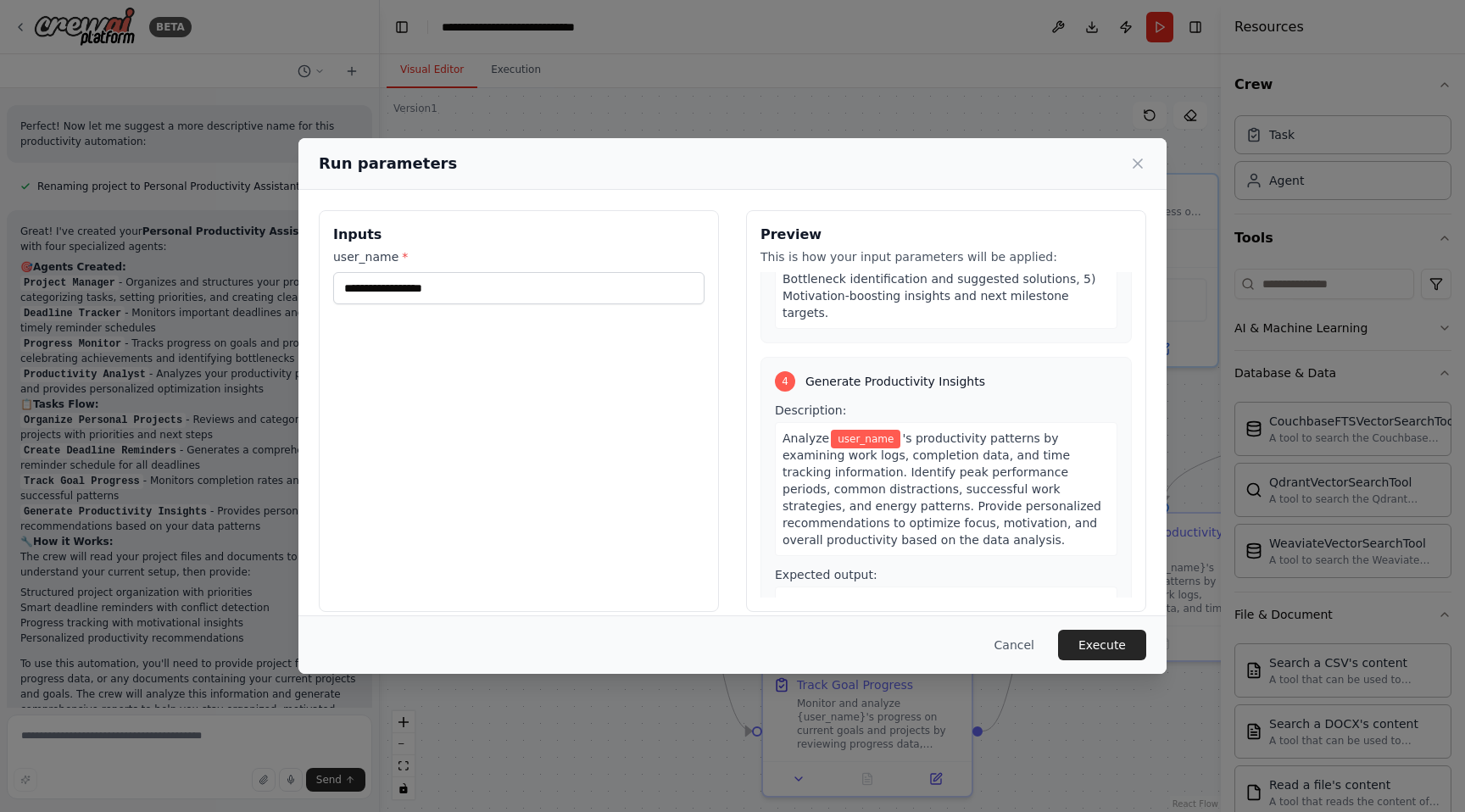
scroll to position [1092, 0]
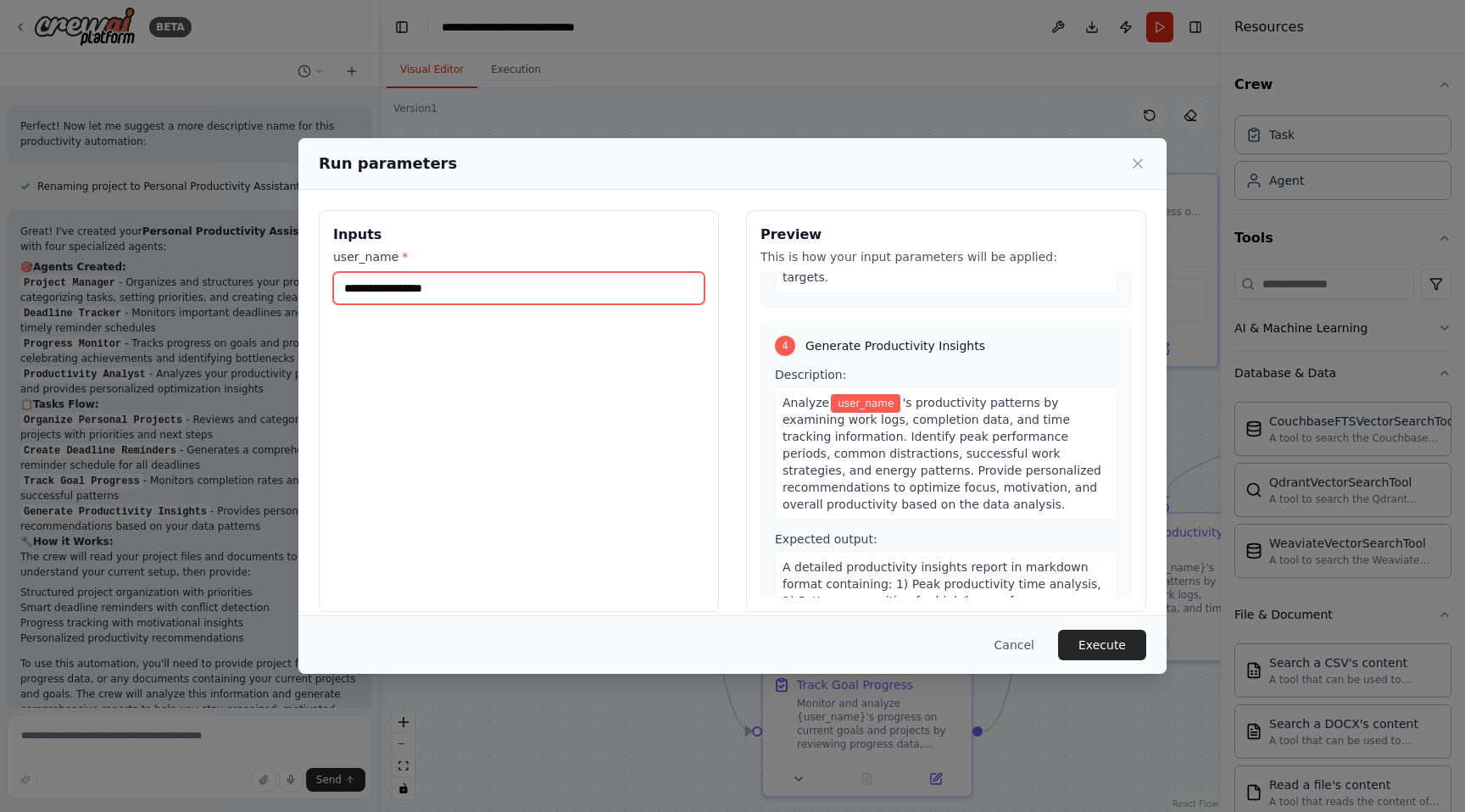
click at [533, 292] on input "user_name *" at bounding box center [519, 288] width 372 height 32
type input "*****"
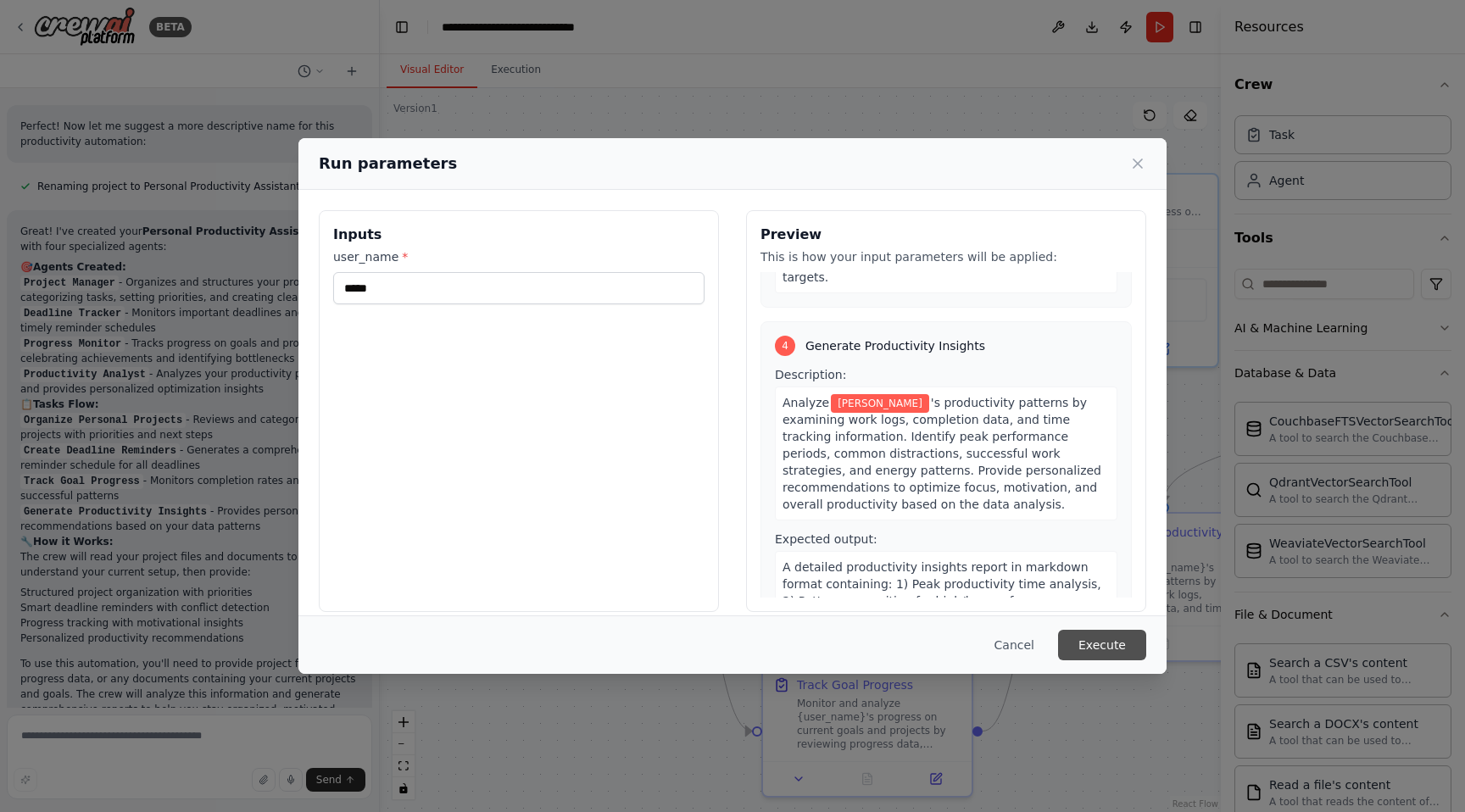
click at [1086, 635] on button "Execute" at bounding box center [1103, 645] width 88 height 31
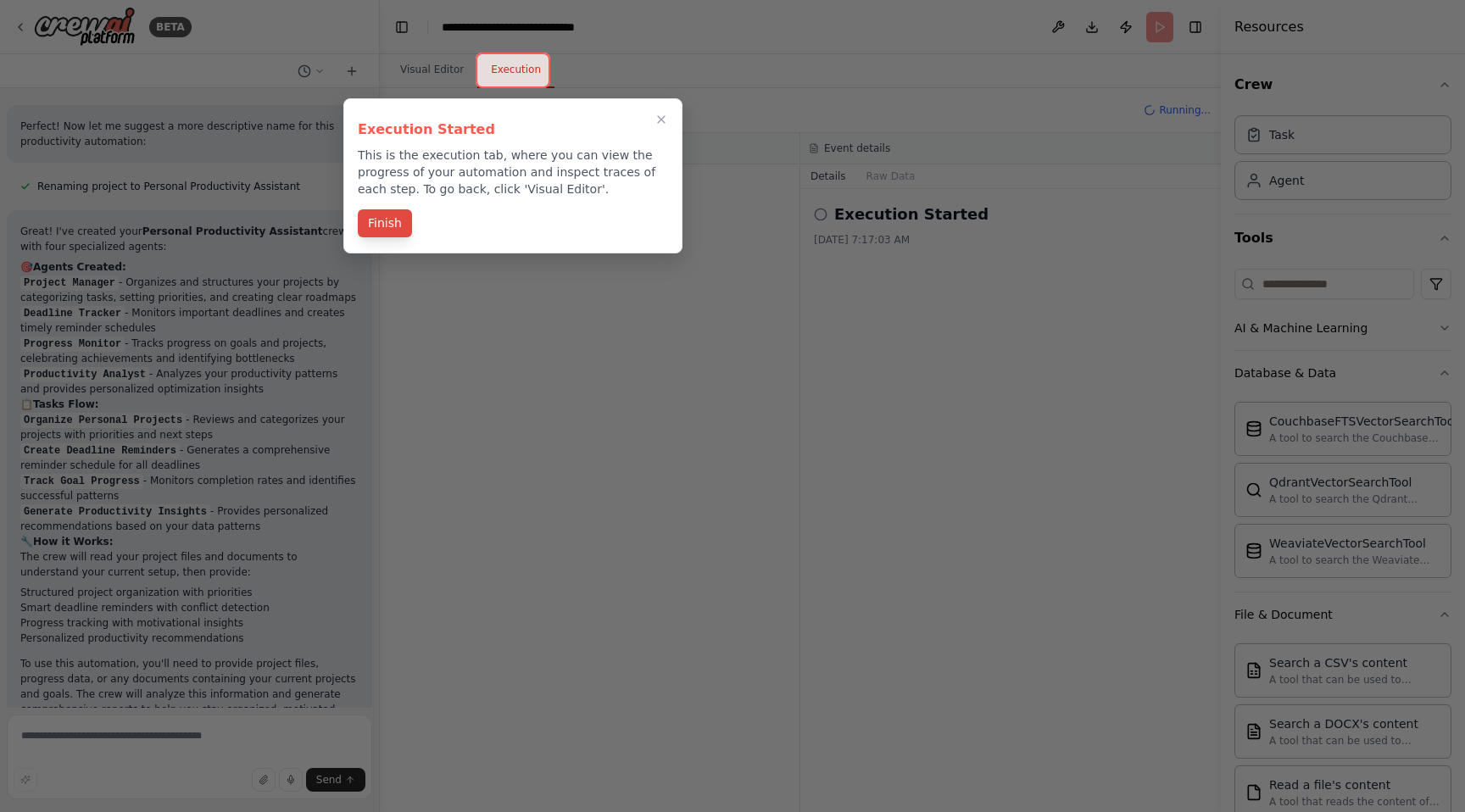
click at [399, 227] on button "Finish" at bounding box center [385, 223] width 54 height 28
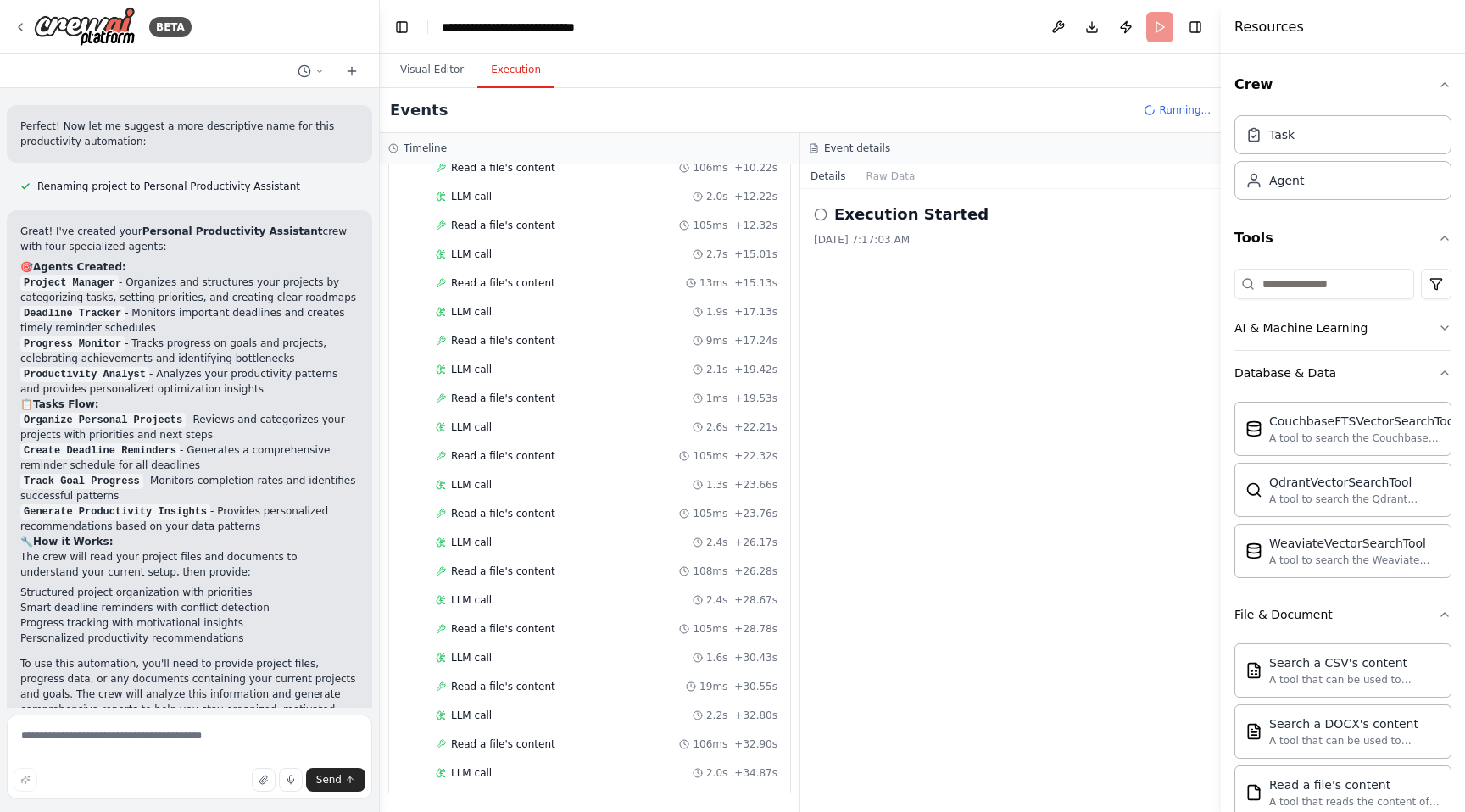
scroll to position [417, 0]
click at [19, 28] on icon at bounding box center [20, 27] width 14 height 14
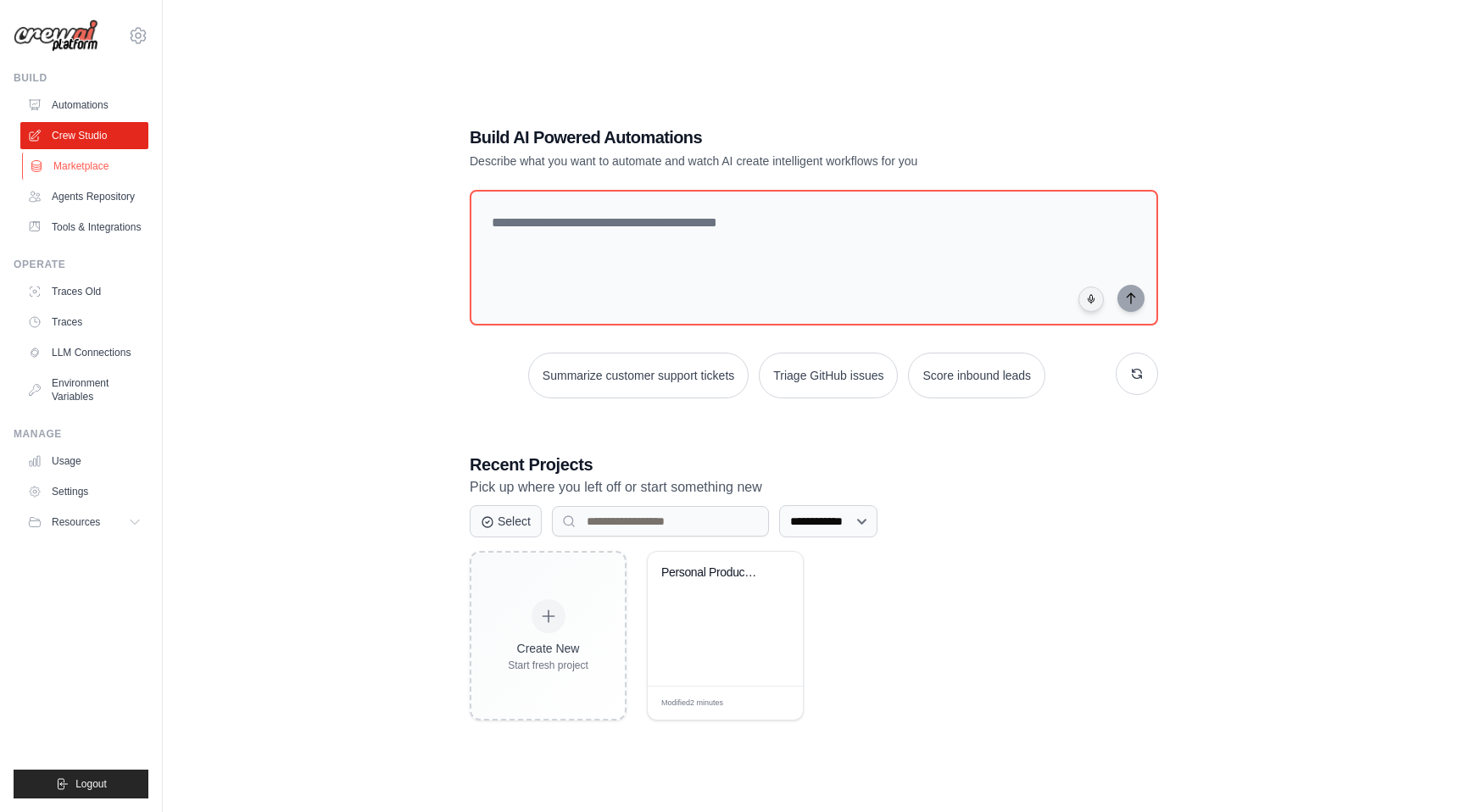
click at [86, 166] on link "Marketplace" at bounding box center [86, 166] width 128 height 27
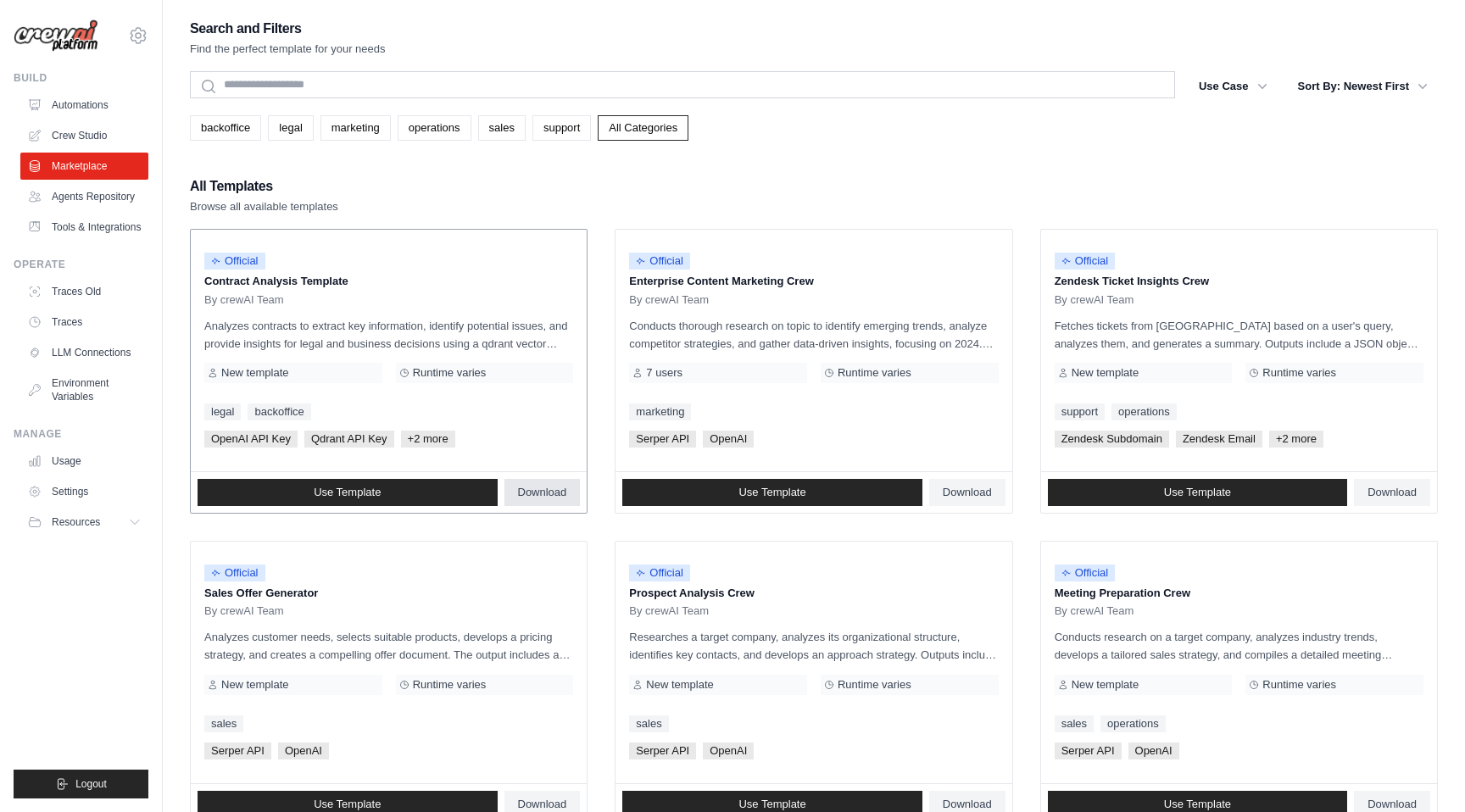
click at [553, 497] on span "Download" at bounding box center [542, 492] width 49 height 14
click at [81, 106] on link "Automations" at bounding box center [86, 105] width 128 height 27
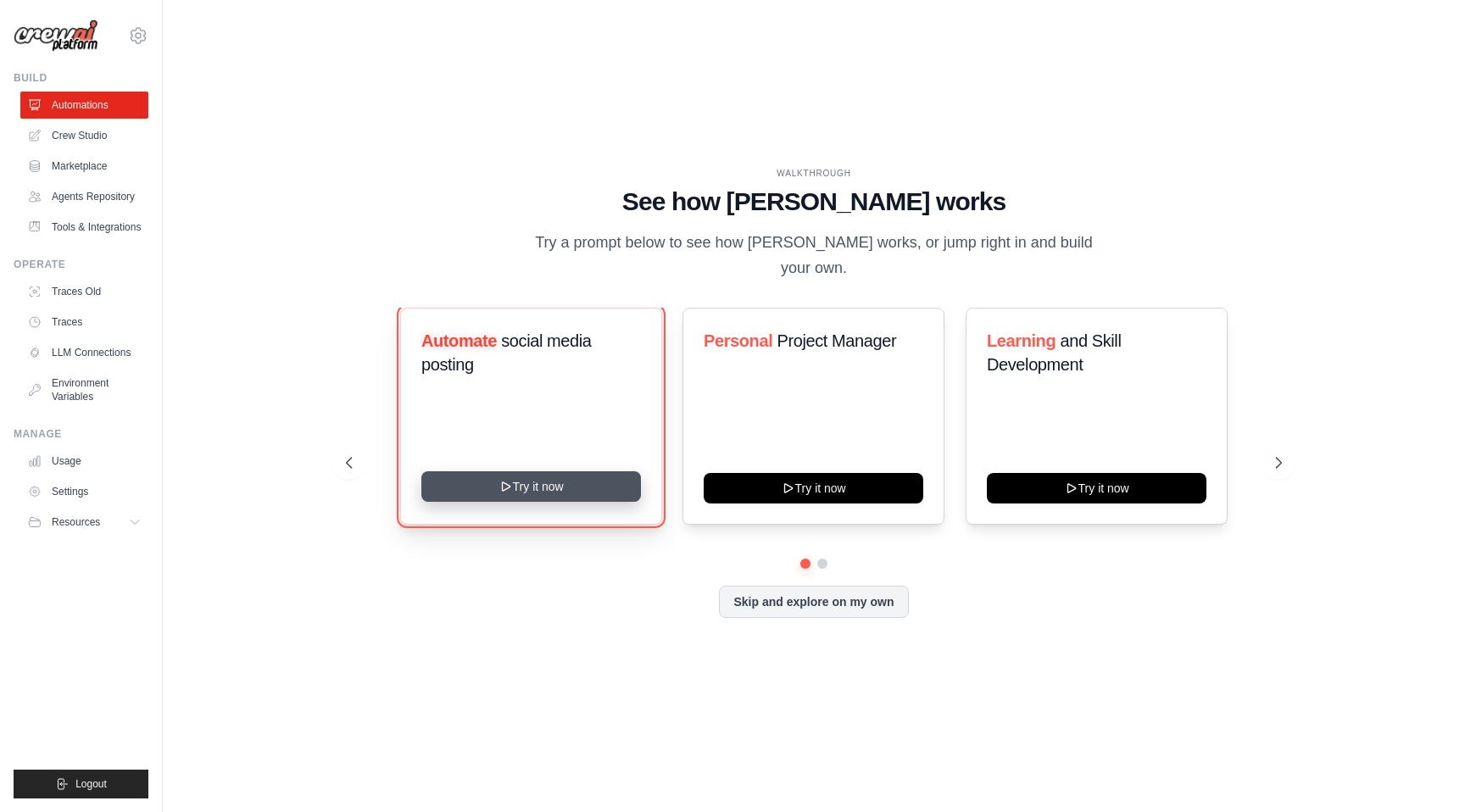
click at [558, 473] on button "Try it now" at bounding box center [531, 486] width 220 height 31
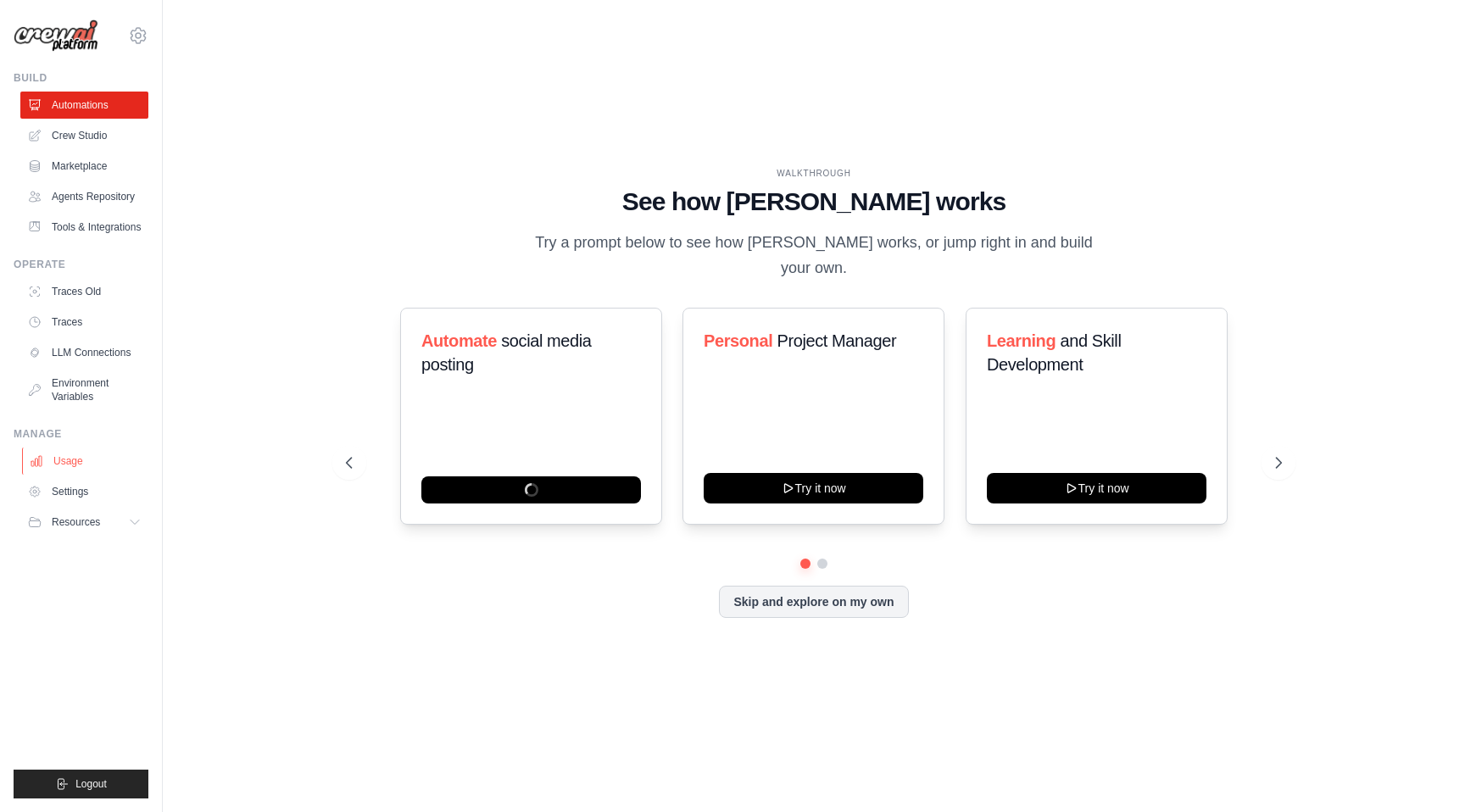
click at [87, 461] on link "Usage" at bounding box center [86, 462] width 128 height 27
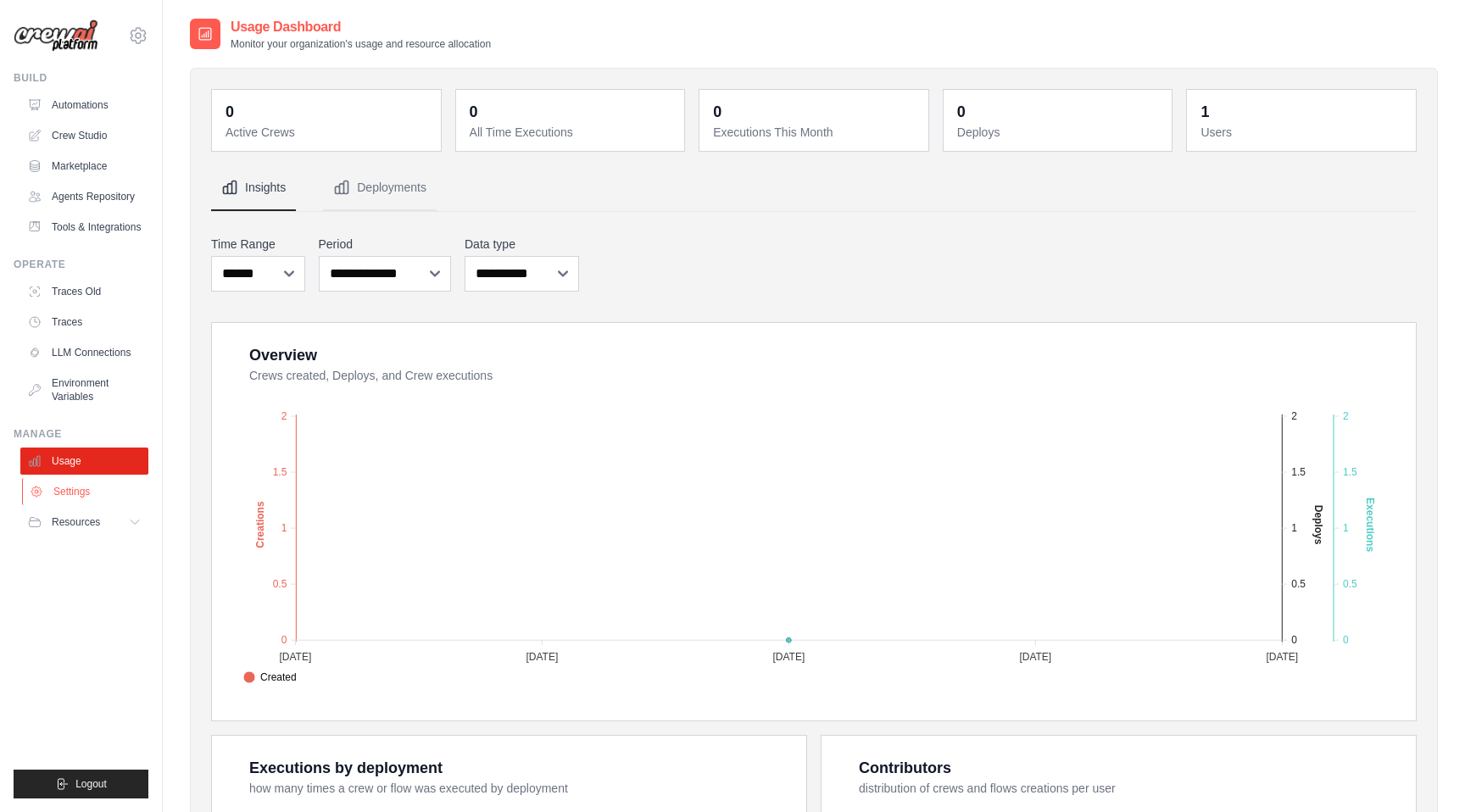
click at [83, 487] on link "Settings" at bounding box center [86, 491] width 128 height 27
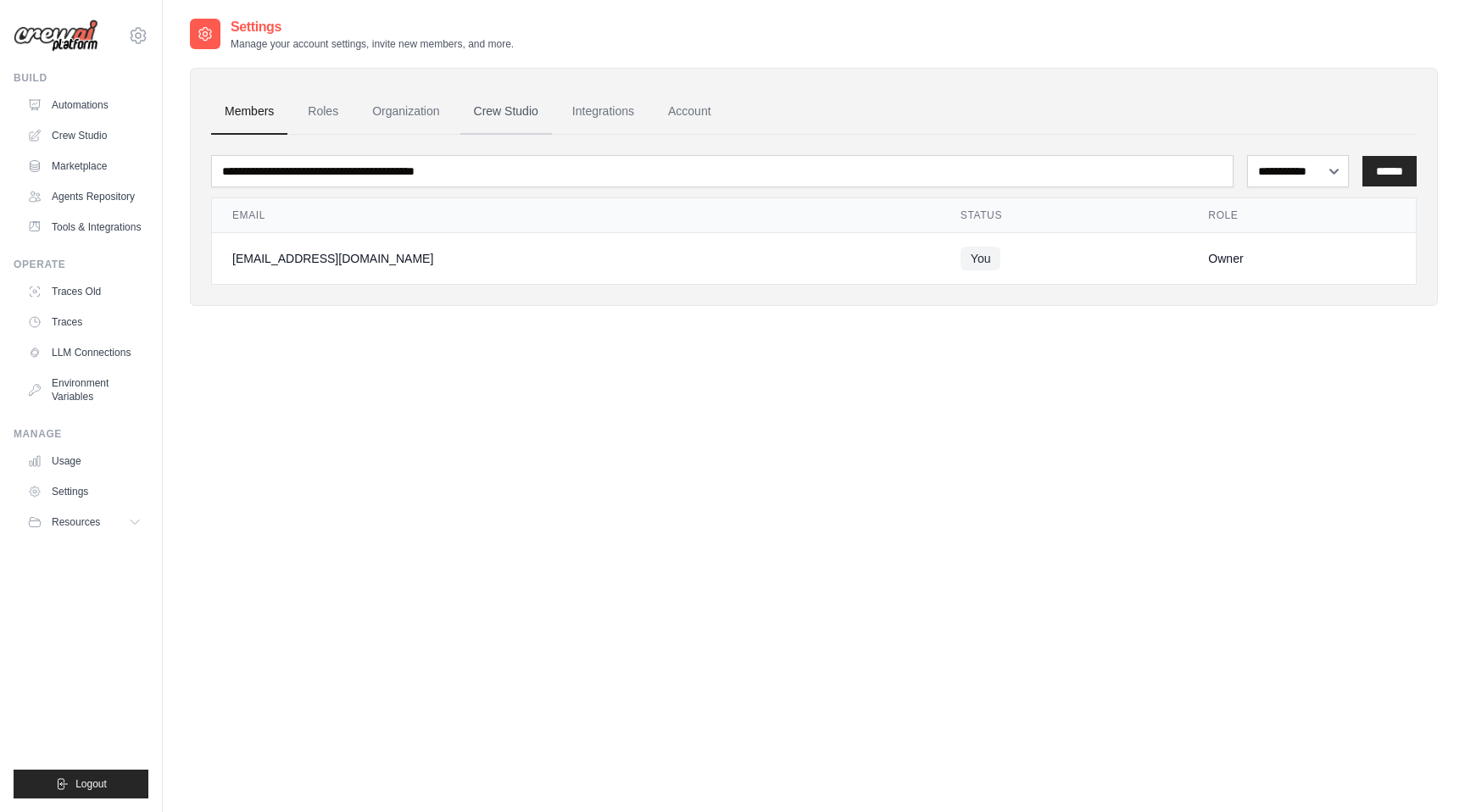
click at [519, 112] on link "Crew Studio" at bounding box center [507, 112] width 92 height 46
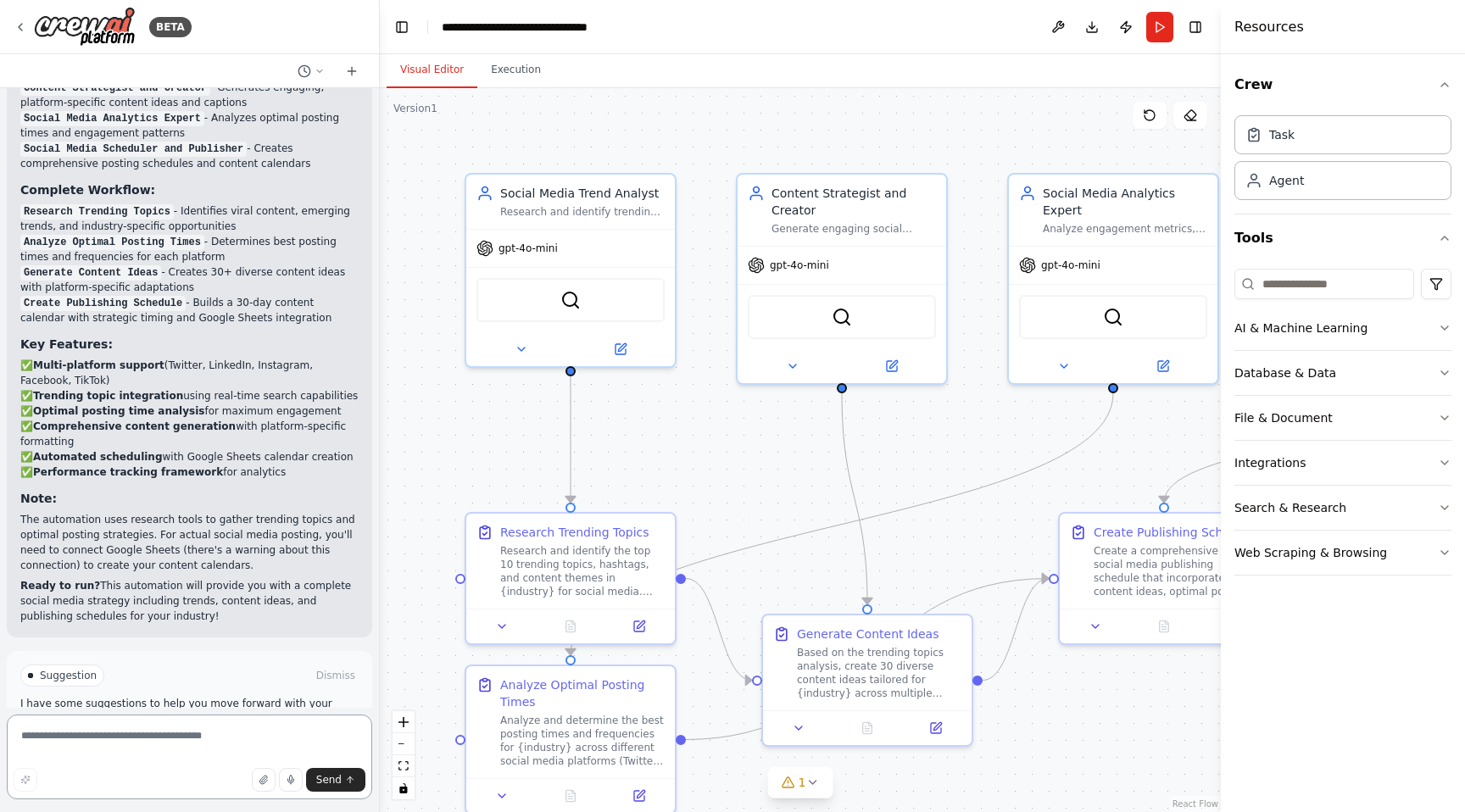
scroll to position [1985, 0]
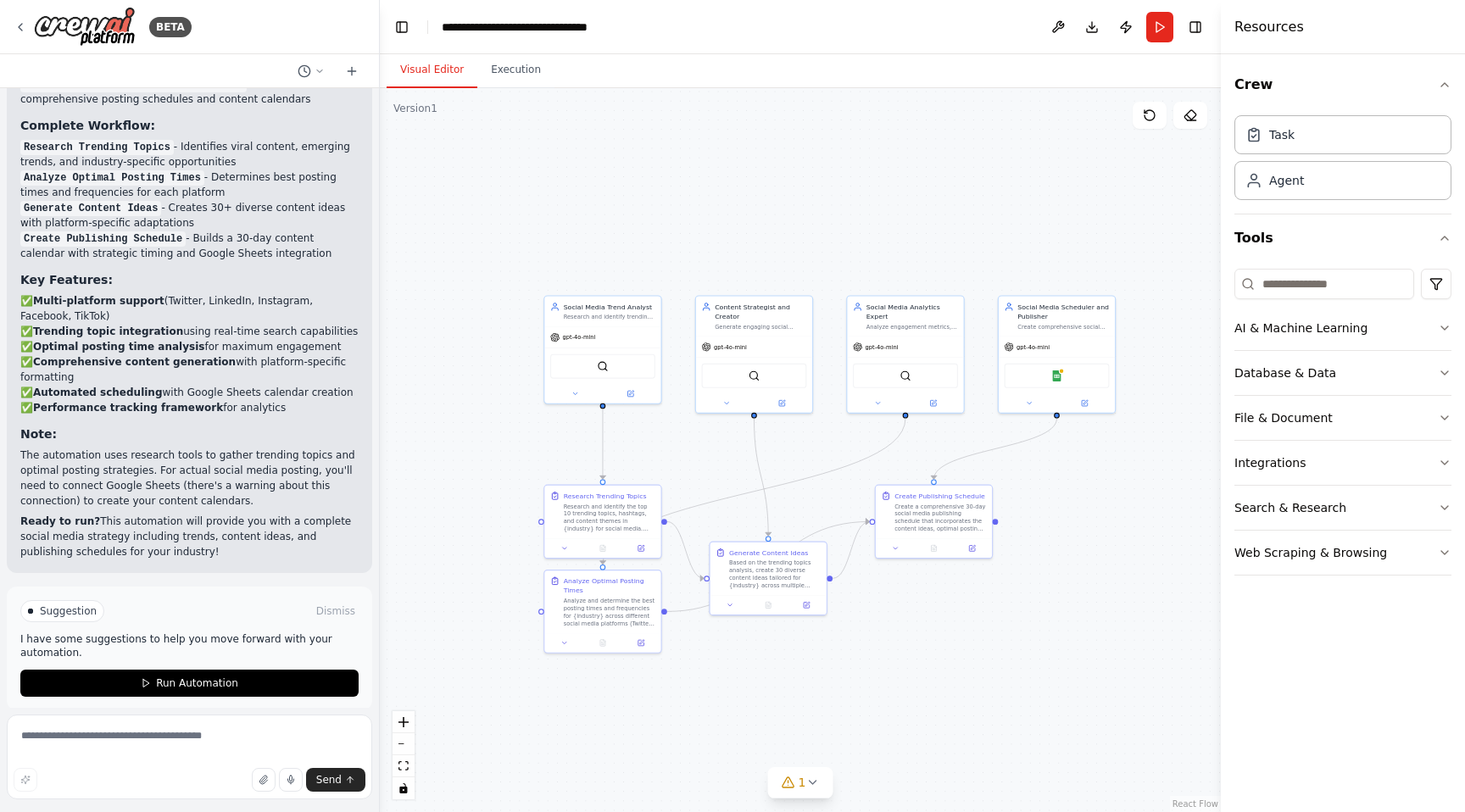
drag, startPoint x: 979, startPoint y: 648, endPoint x: 884, endPoint y: 638, distance: 95.5
click at [884, 640] on div ".deletable-edge-delete-btn { width: 20px; height: 20px; border: 0px solid #ffff…" at bounding box center [800, 450] width 841 height 724
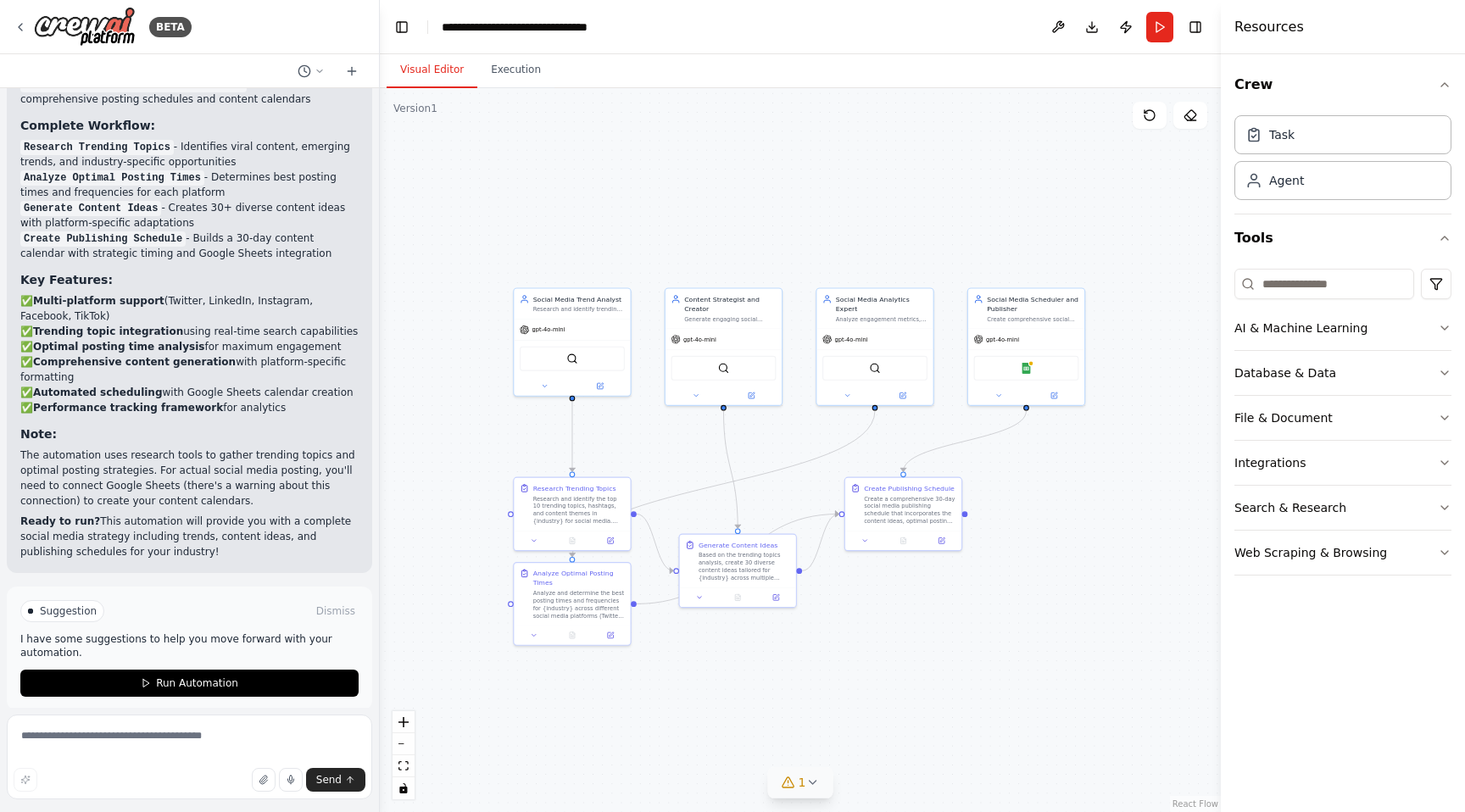
click at [805, 781] on icon at bounding box center [812, 782] width 14 height 14
click at [1032, 595] on div ".deletable-edge-delete-btn { width: 20px; height: 20px; border: 0px solid #ffff…" at bounding box center [800, 450] width 841 height 724
click at [23, 25] on icon at bounding box center [20, 27] width 14 height 14
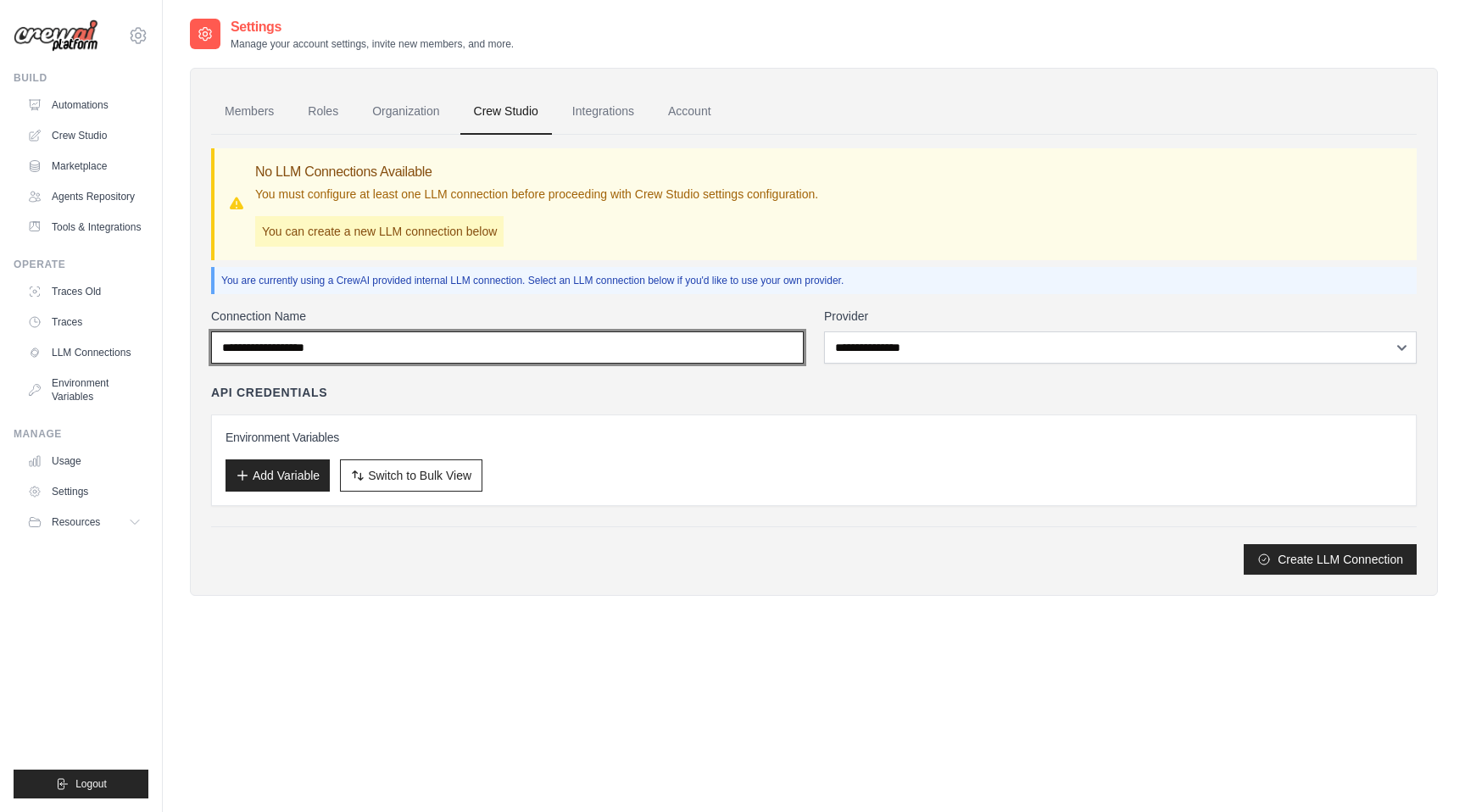
click at [638, 346] on input "Connection Name" at bounding box center [508, 348] width 592 height 32
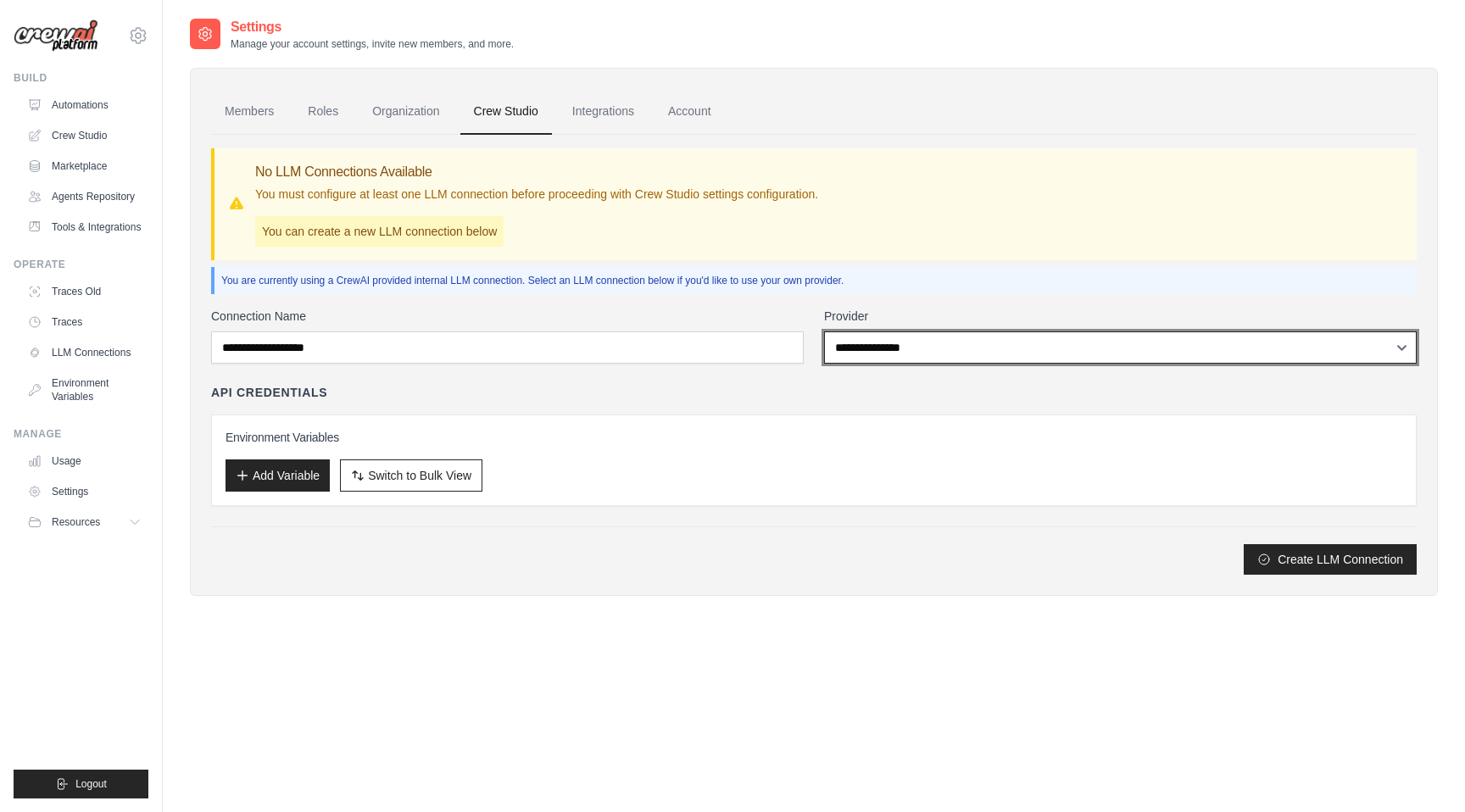
click at [867, 361] on select "**********" at bounding box center [1120, 348] width 592 height 32
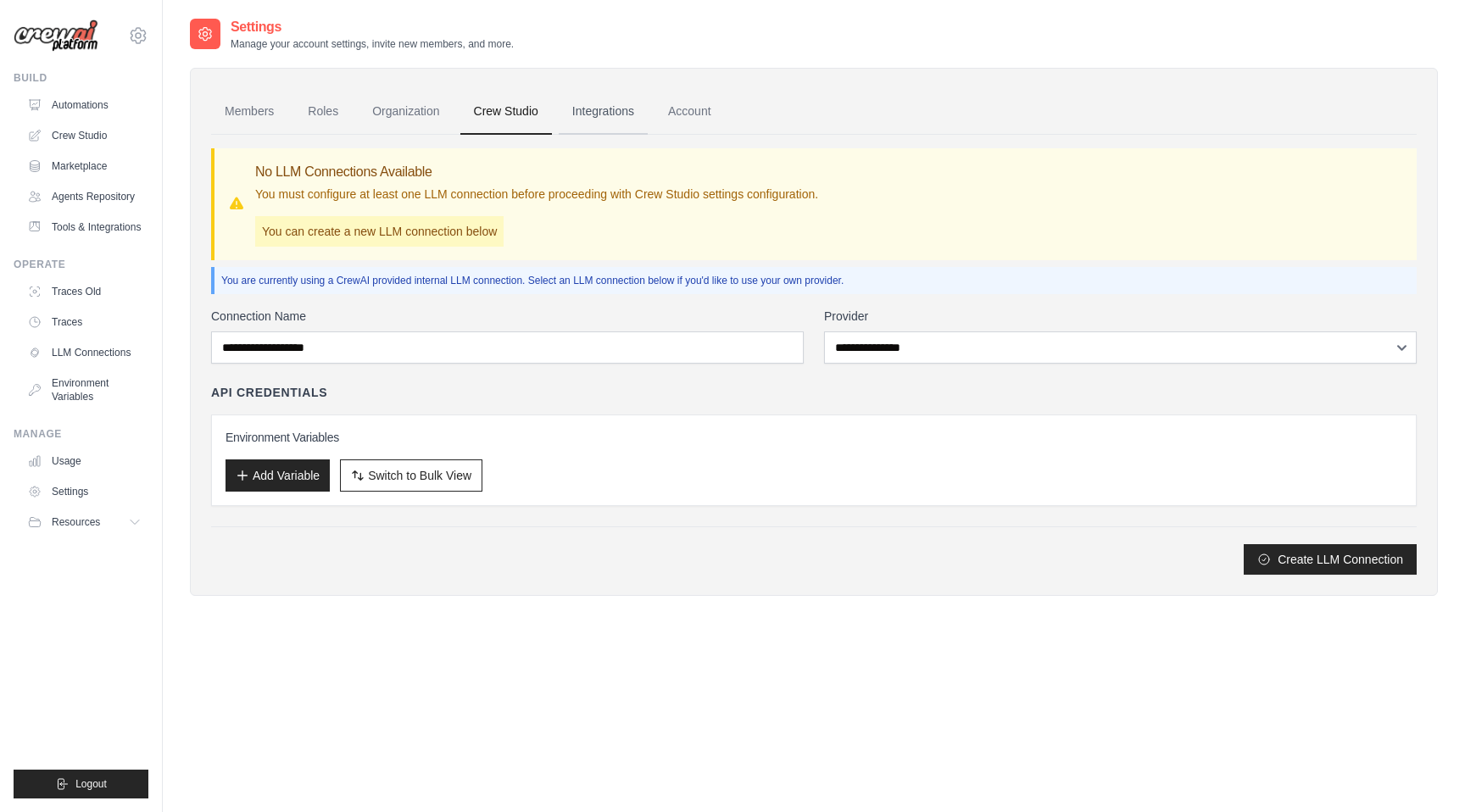
click at [608, 111] on link "Integrations" at bounding box center [603, 112] width 89 height 46
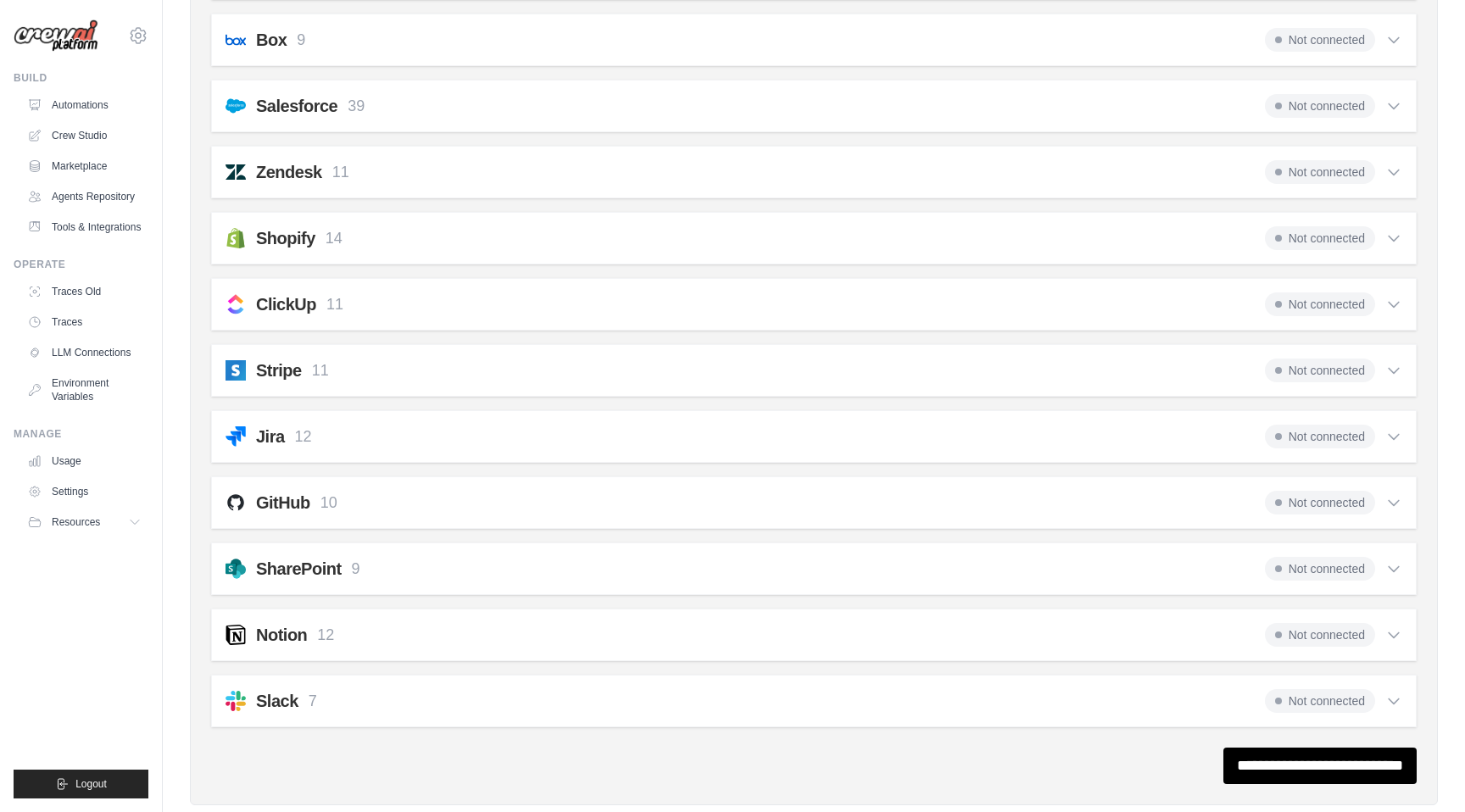
scroll to position [1120, 0]
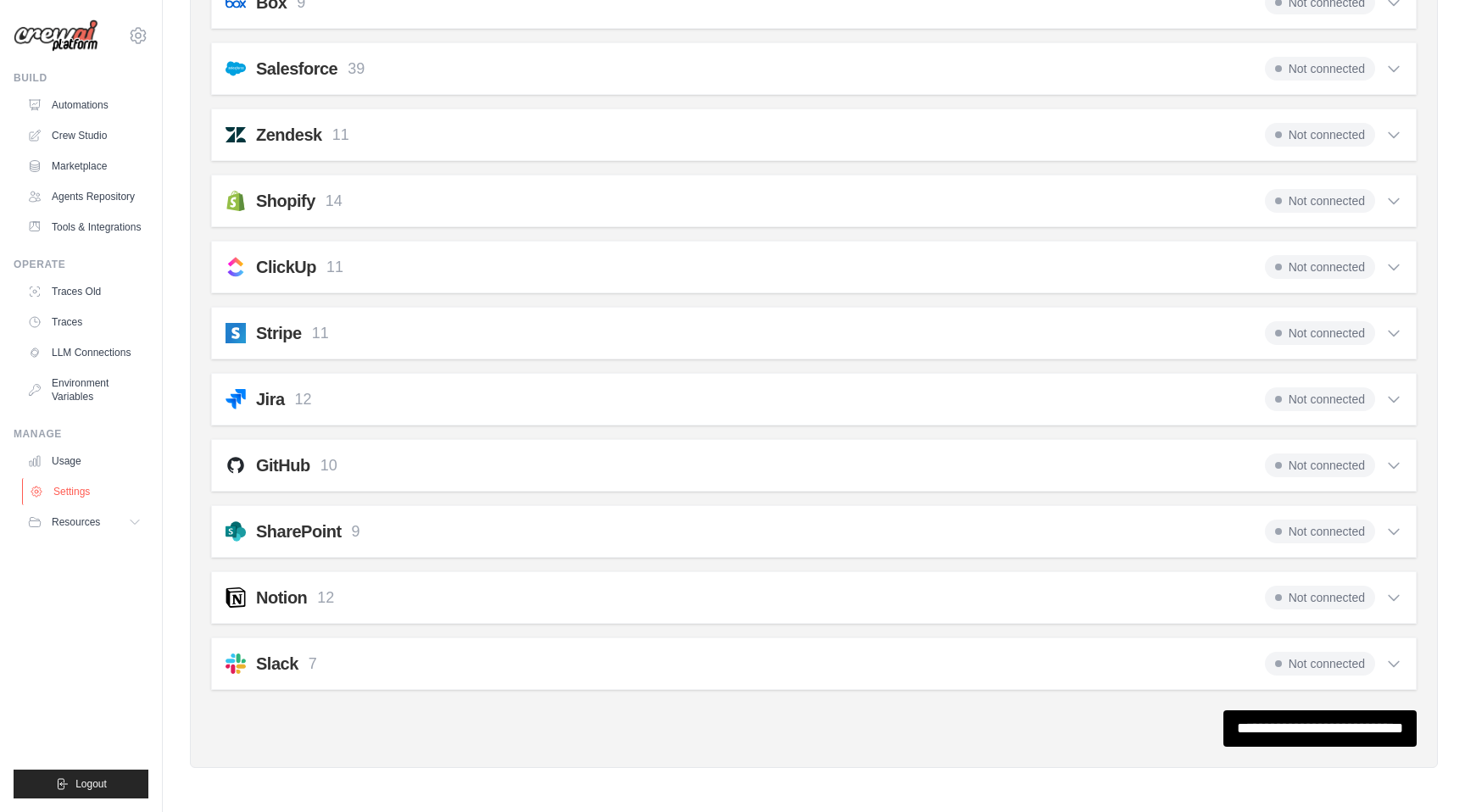
click at [77, 496] on link "Settings" at bounding box center [86, 491] width 128 height 27
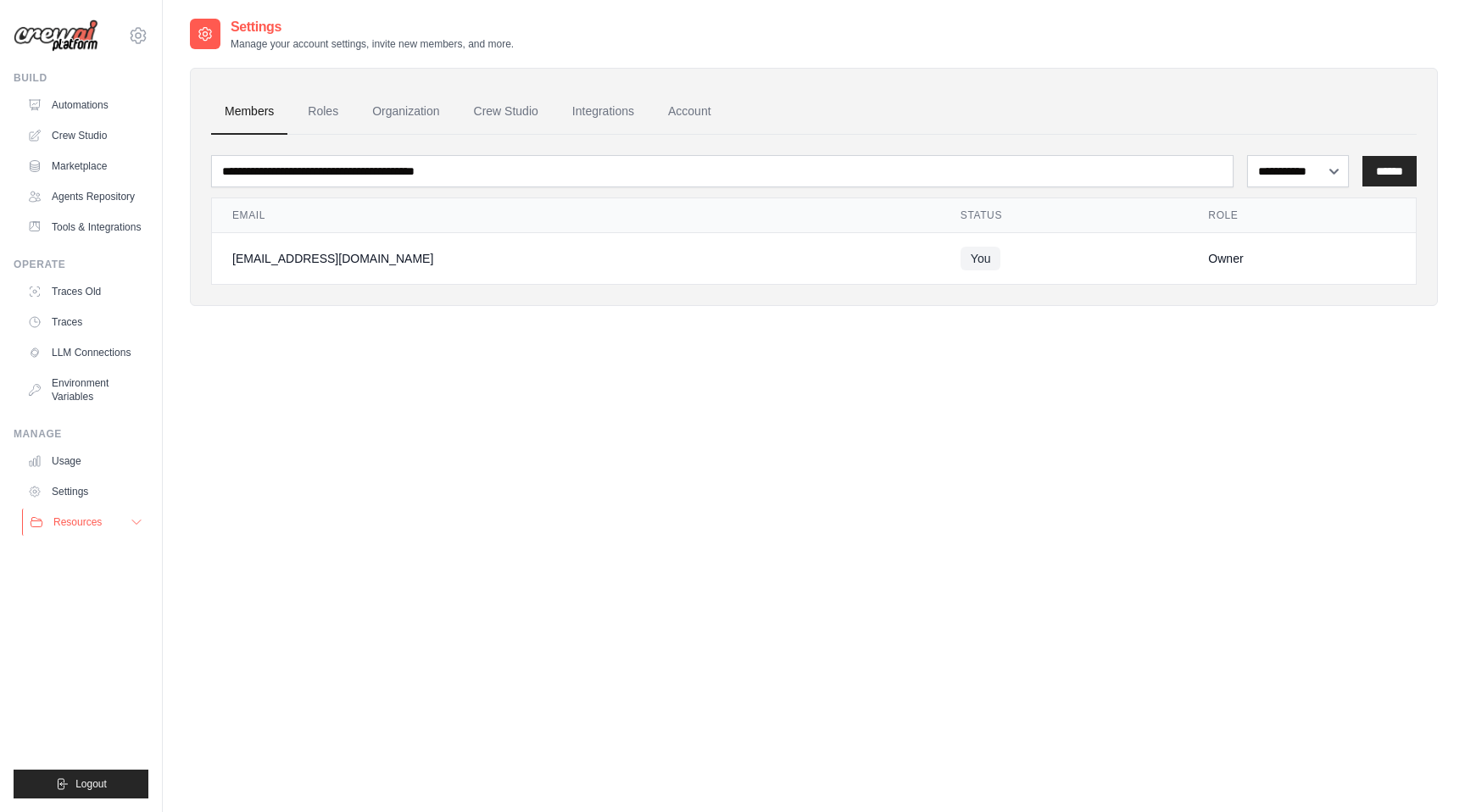
click at [84, 526] on span "Resources" at bounding box center [77, 522] width 48 height 14
click at [69, 323] on link "Traces" at bounding box center [86, 322] width 128 height 27
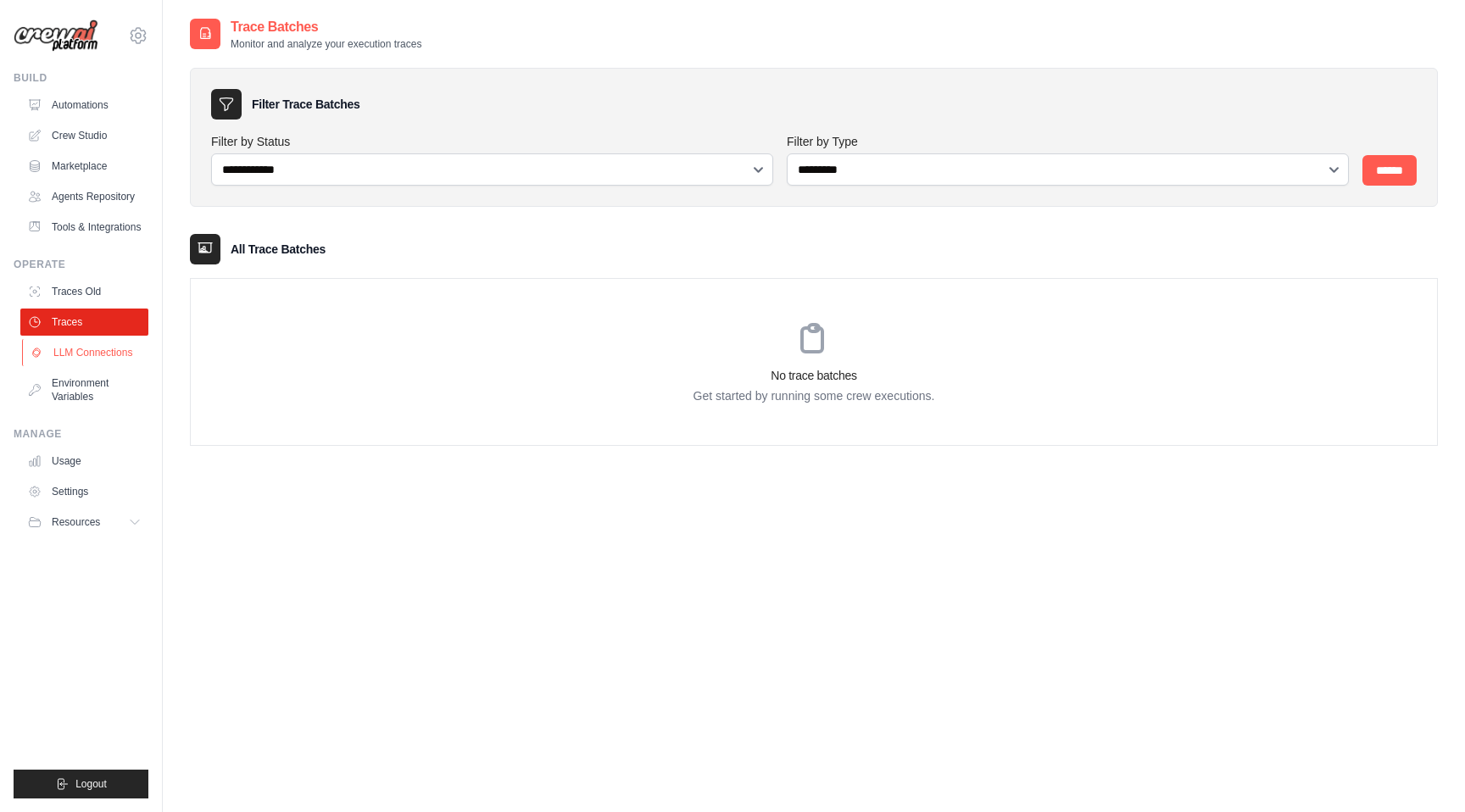
click at [74, 356] on link "LLM Connections" at bounding box center [86, 353] width 128 height 27
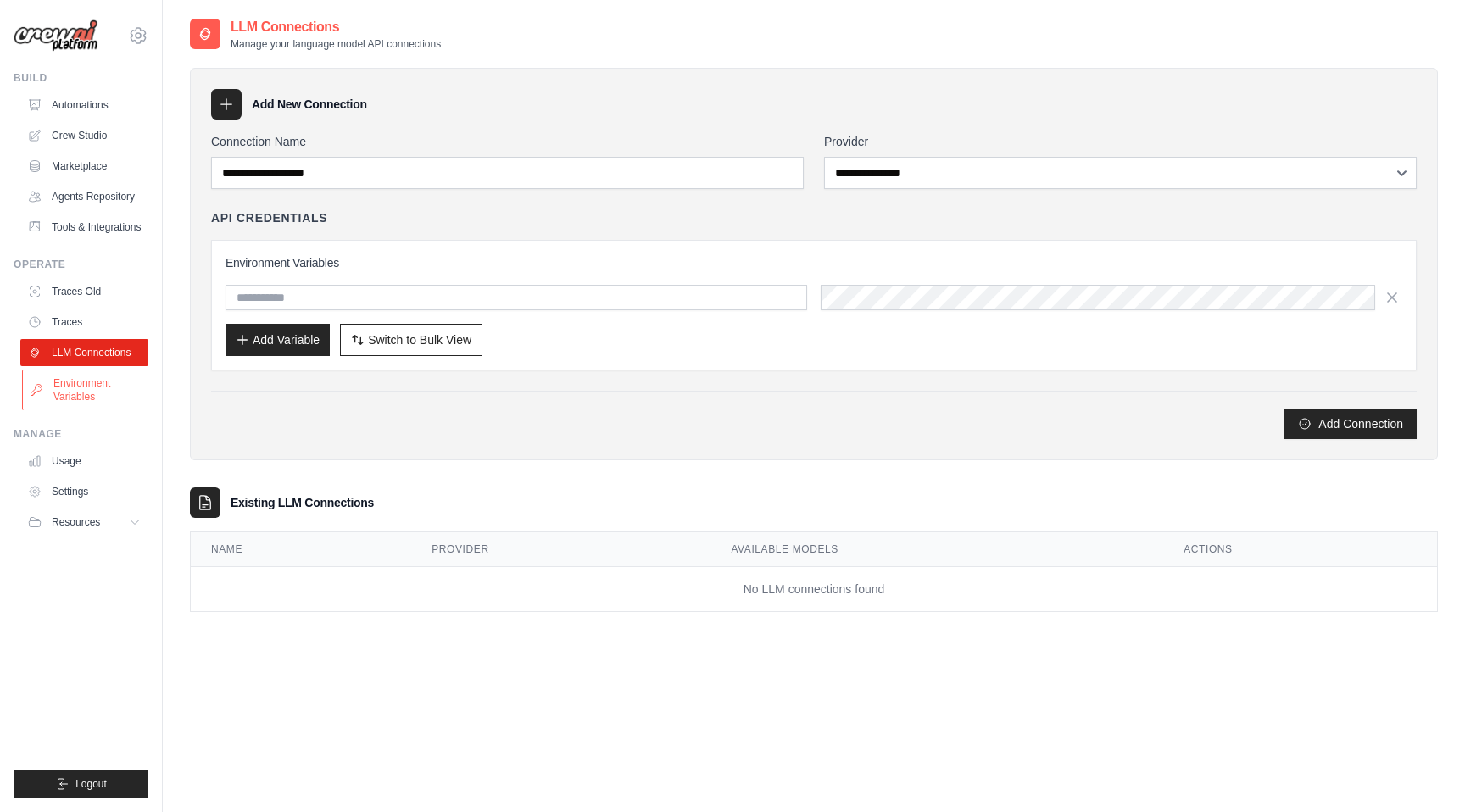
click at [83, 387] on link "Environment Variables" at bounding box center [86, 390] width 128 height 41
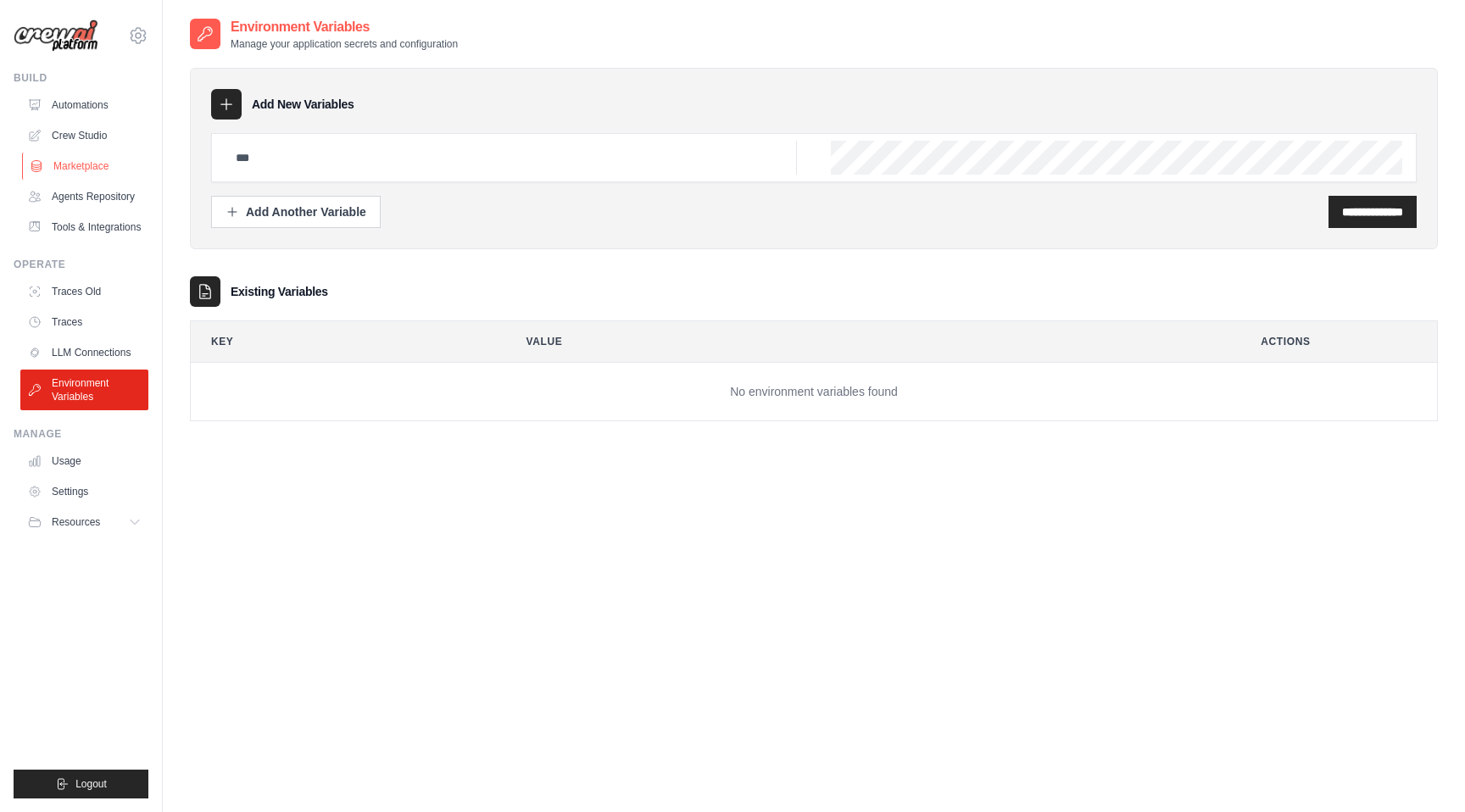
click at [88, 165] on link "Marketplace" at bounding box center [86, 166] width 128 height 27
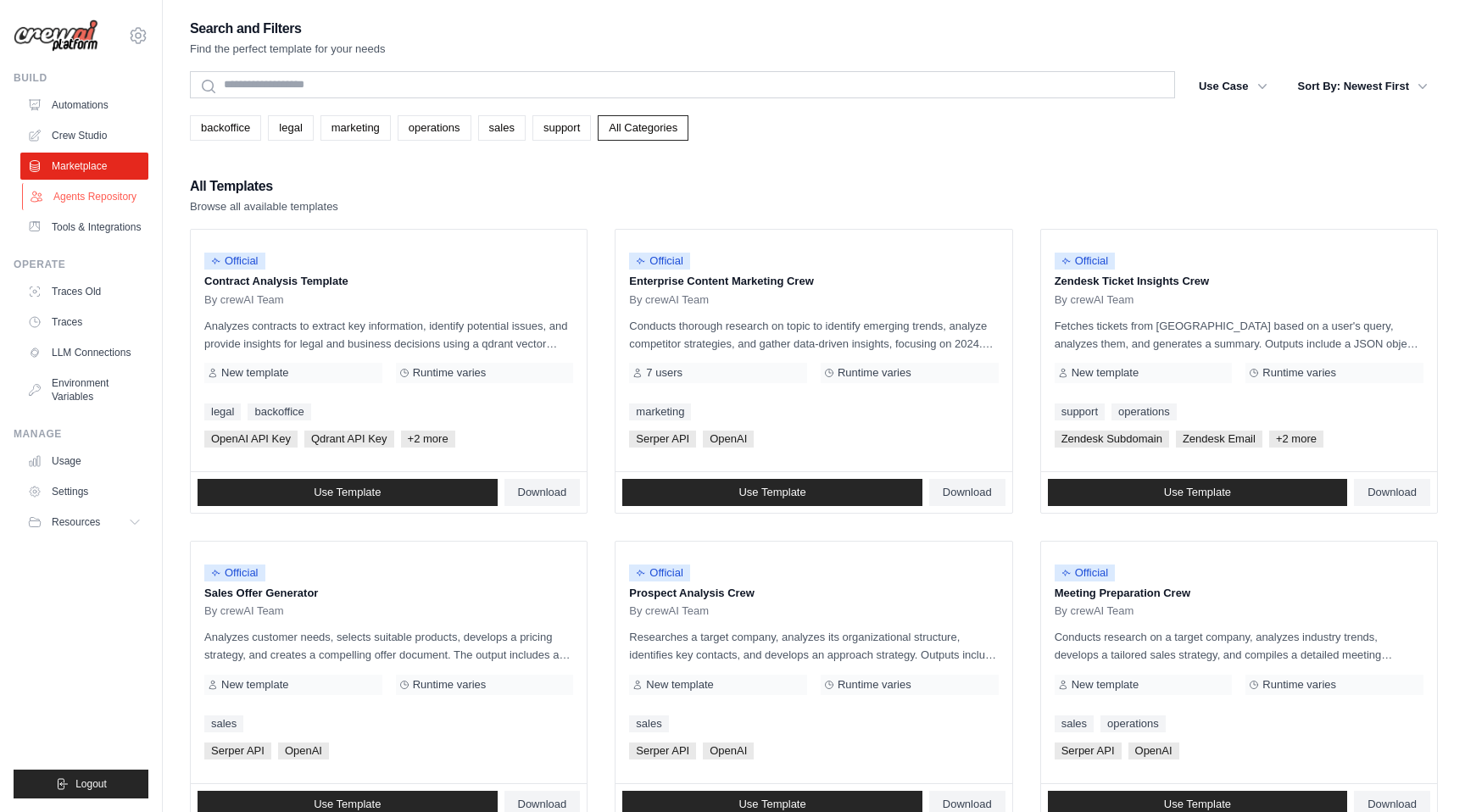
click at [88, 195] on link "Agents Repository" at bounding box center [86, 197] width 128 height 27
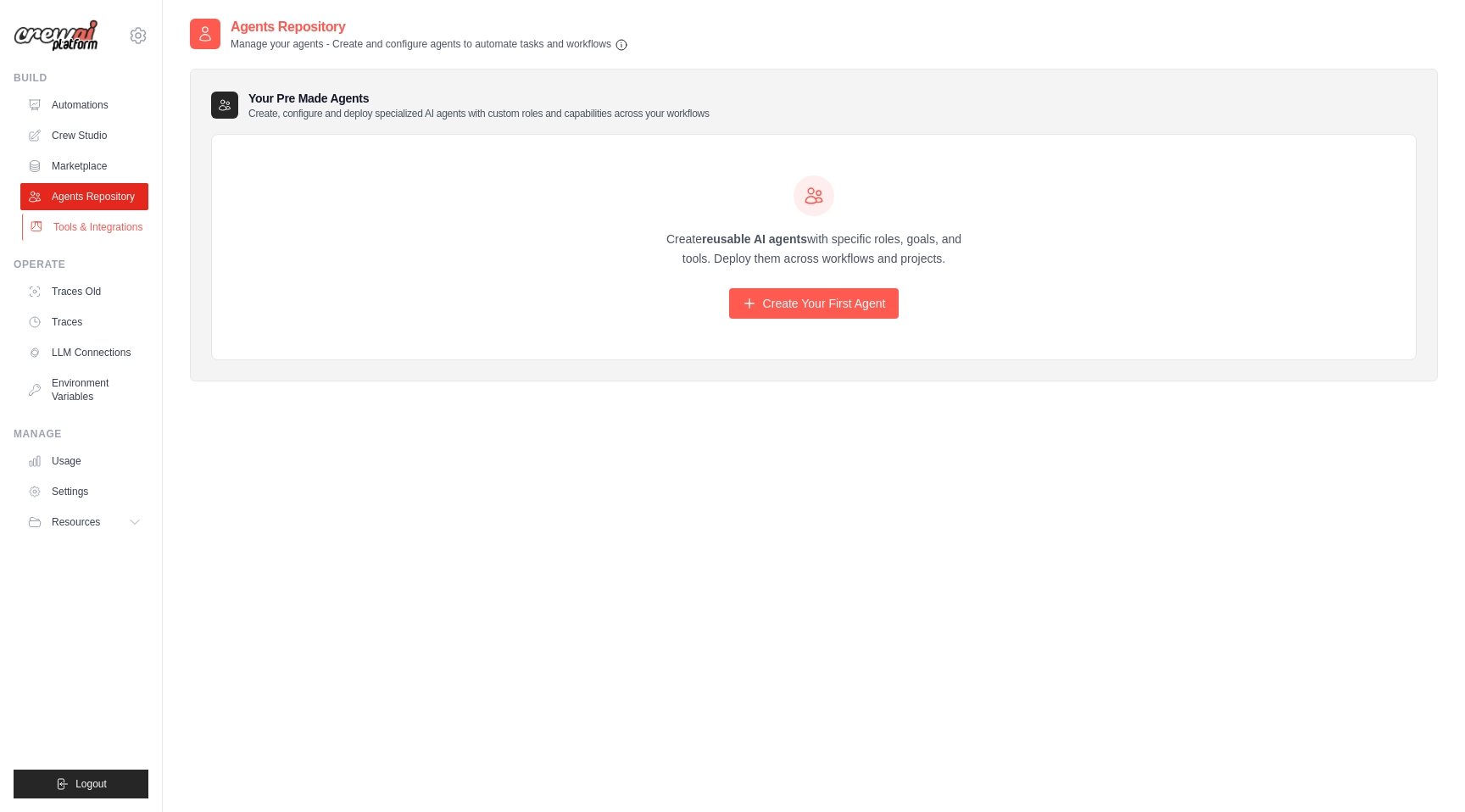
click at [94, 222] on link "Tools & Integrations" at bounding box center [86, 227] width 128 height 27
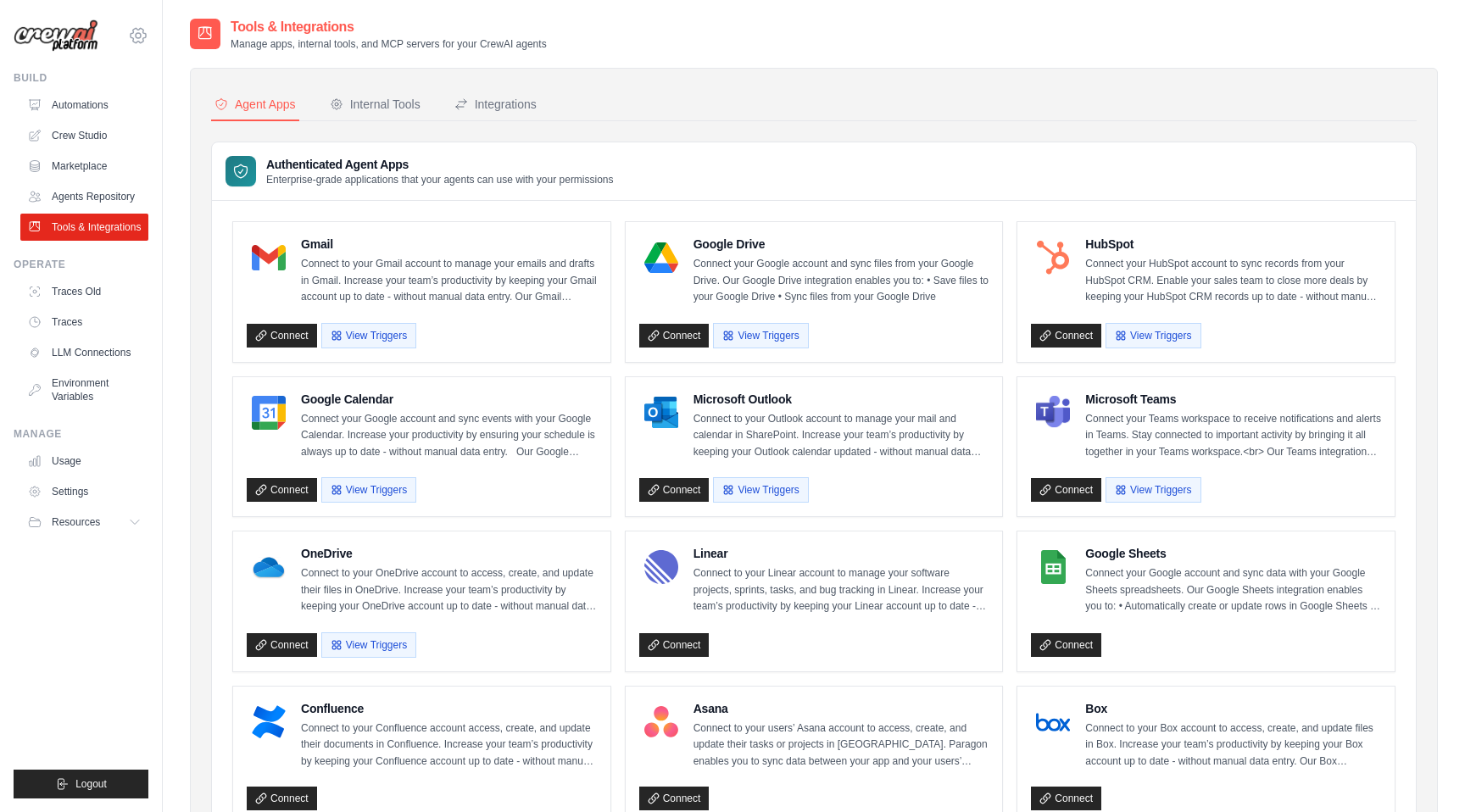
click at [138, 35] on icon at bounding box center [138, 36] width 20 height 20
click at [181, 105] on span "Settings" at bounding box center [210, 105] width 134 height 17
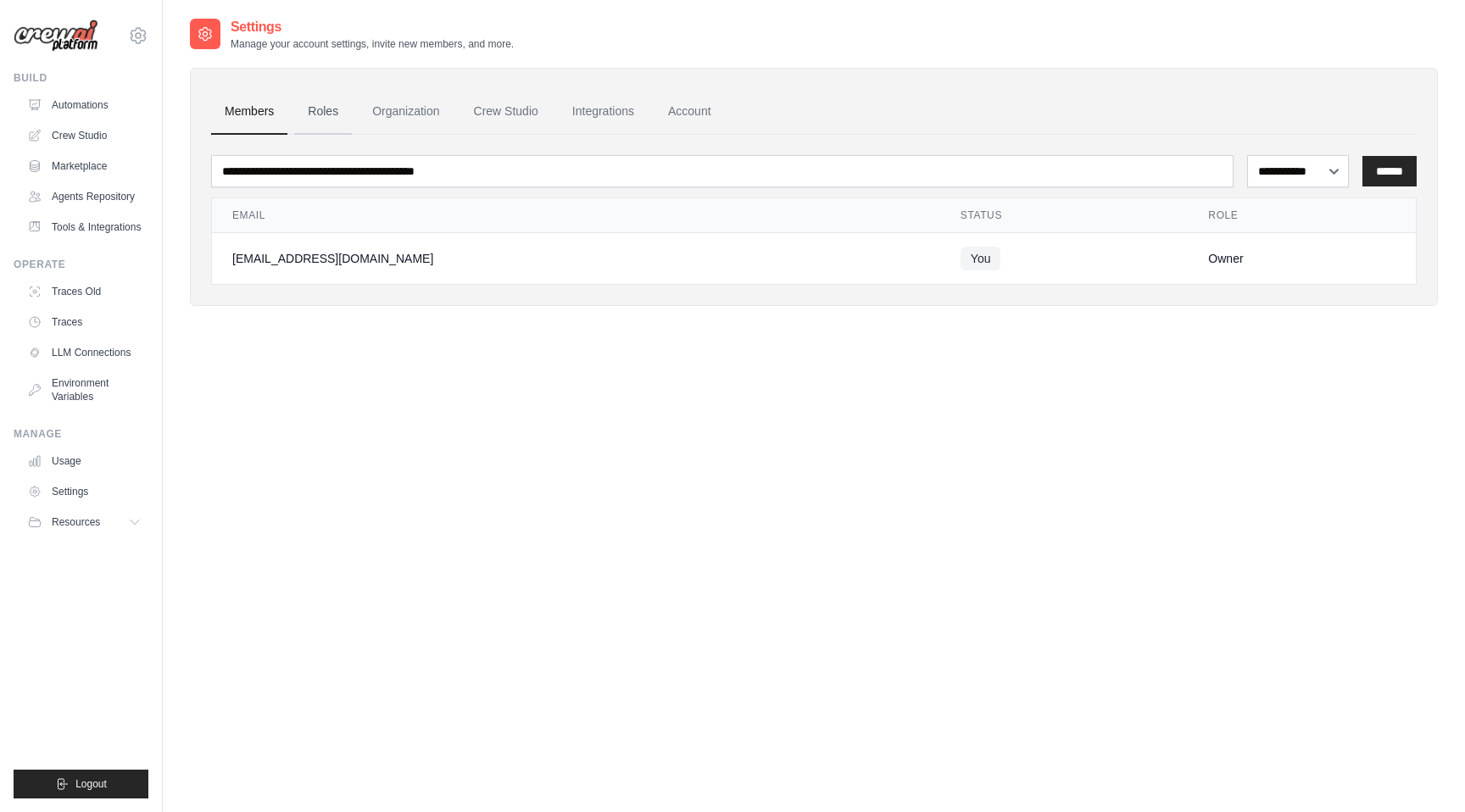
click at [307, 122] on link "Roles" at bounding box center [323, 112] width 58 height 46
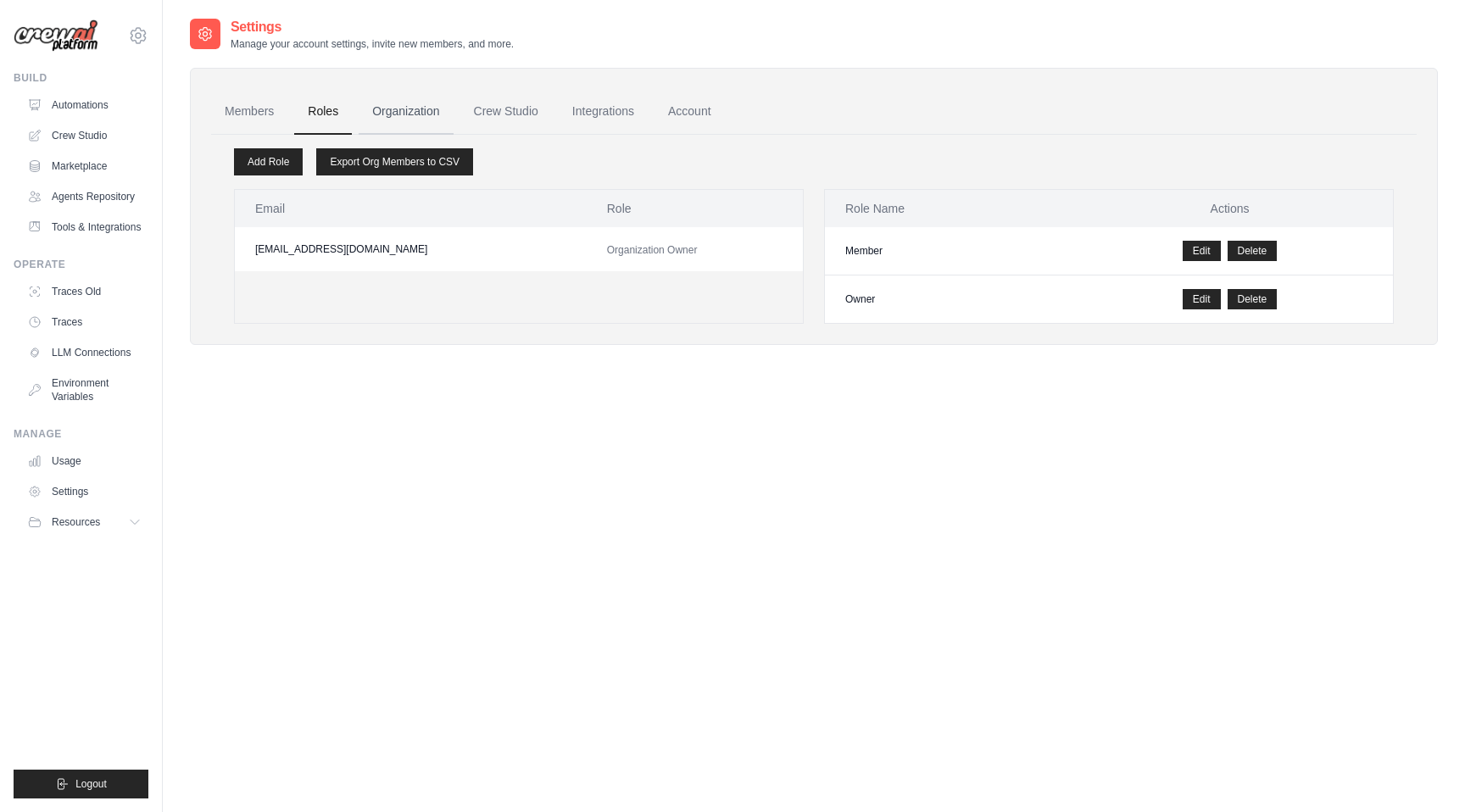
click at [407, 126] on link "Organization" at bounding box center [406, 112] width 94 height 46
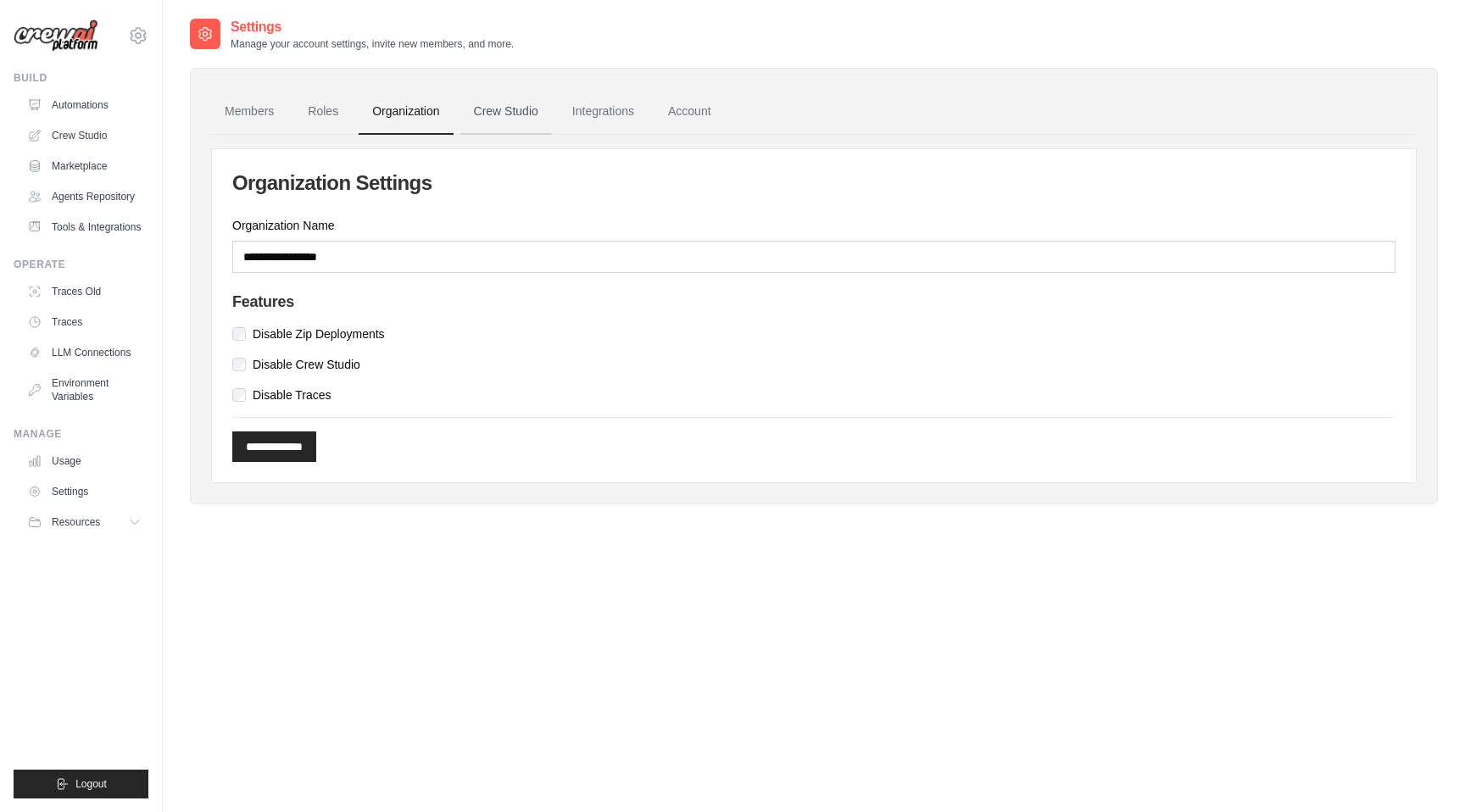
click at [495, 127] on link "Crew Studio" at bounding box center [507, 112] width 92 height 46
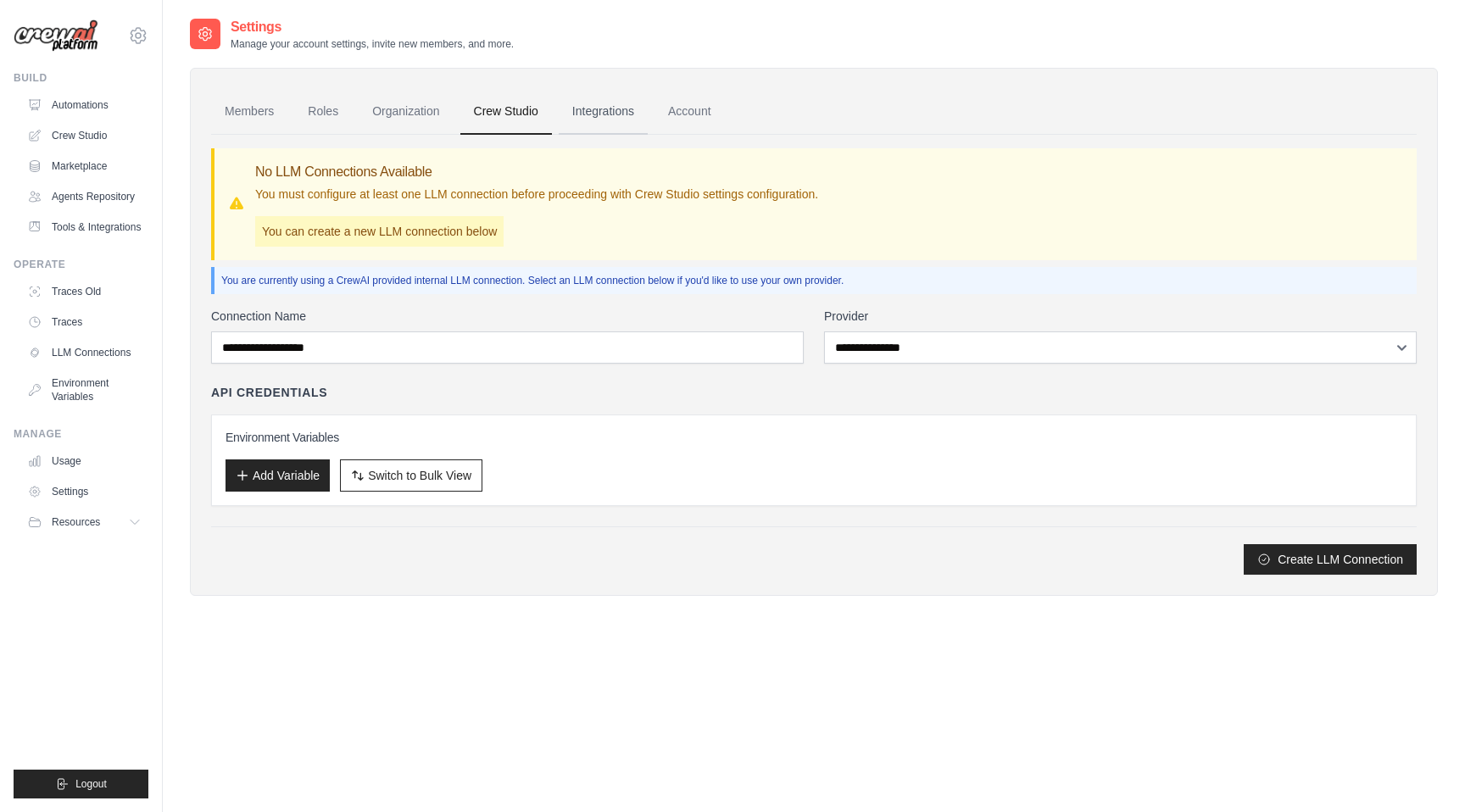
click at [600, 120] on link "Integrations" at bounding box center [603, 112] width 89 height 46
